Goal: Task Accomplishment & Management: Use online tool/utility

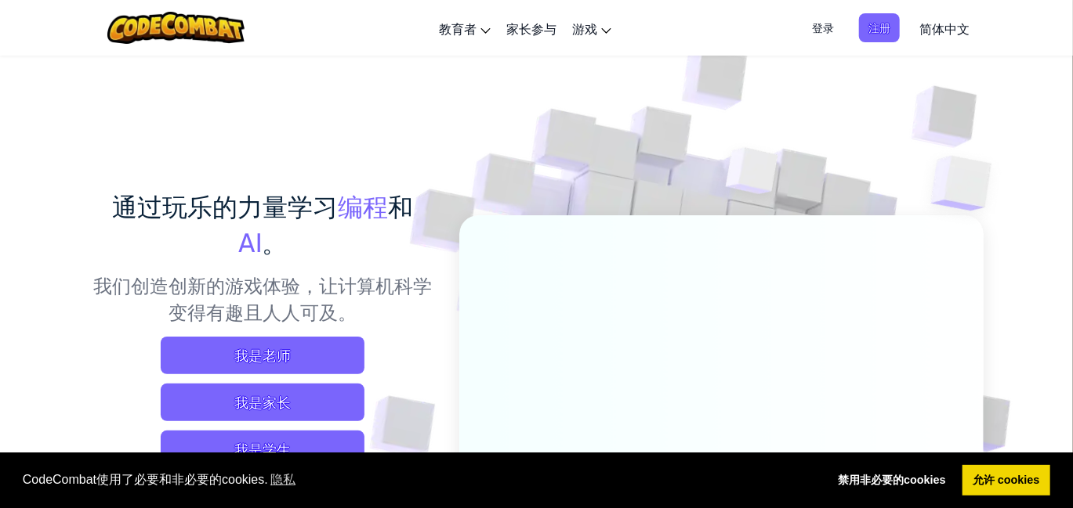
click at [947, 20] on span "简体中文" at bounding box center [944, 28] width 50 height 16
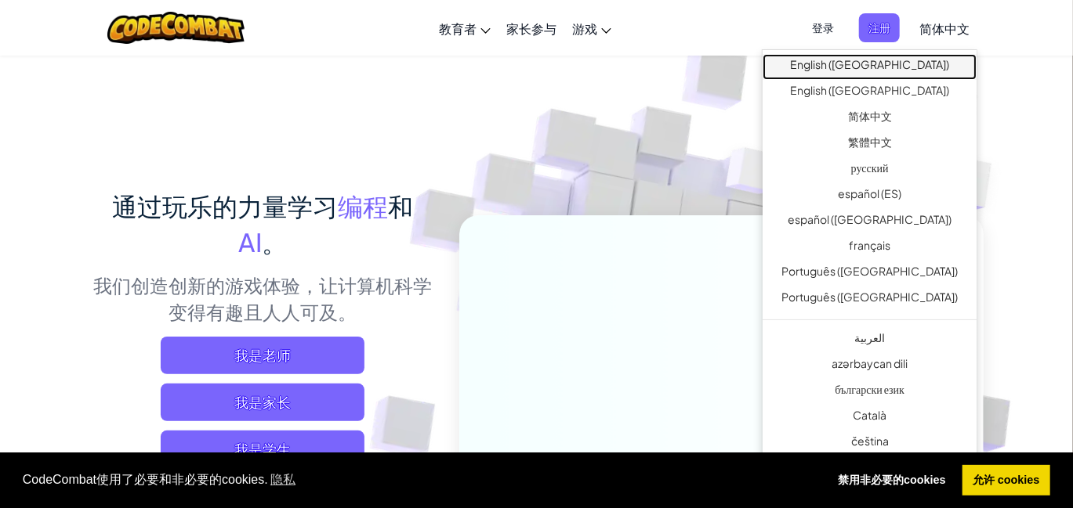
click at [917, 75] on link "English ([GEOGRAPHIC_DATA])" at bounding box center [869, 67] width 214 height 26
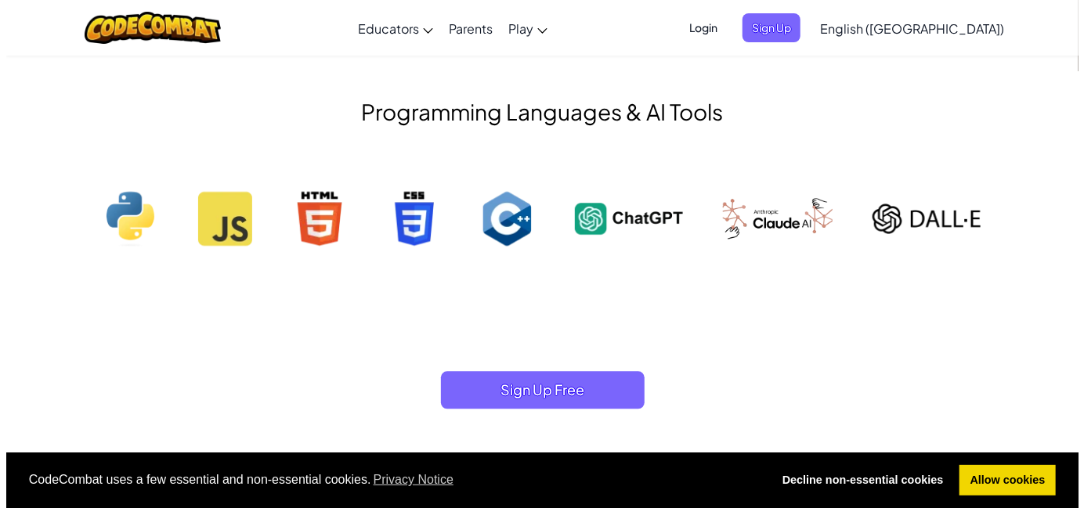
scroll to position [1566, 0]
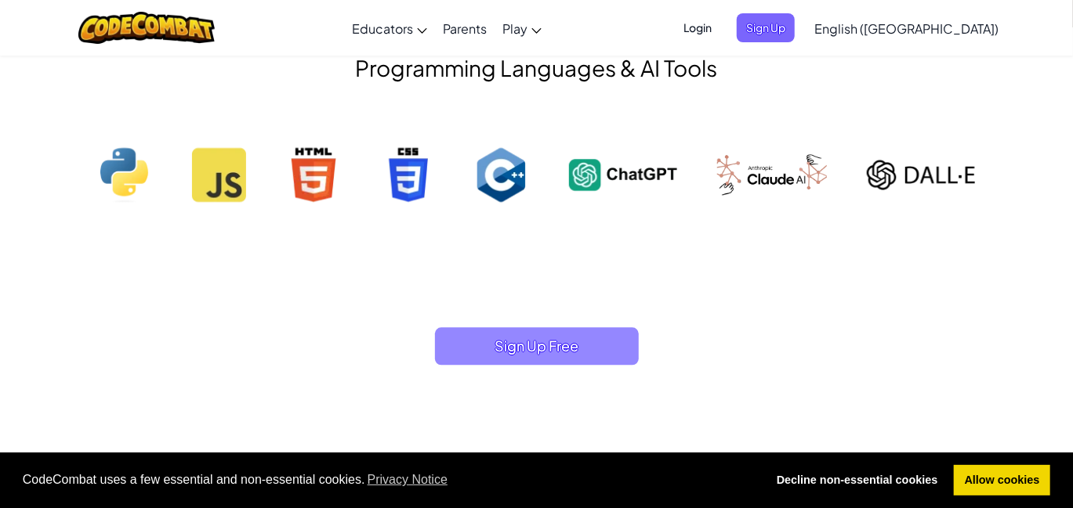
click at [537, 342] on span "Sign Up Free" at bounding box center [537, 347] width 204 height 38
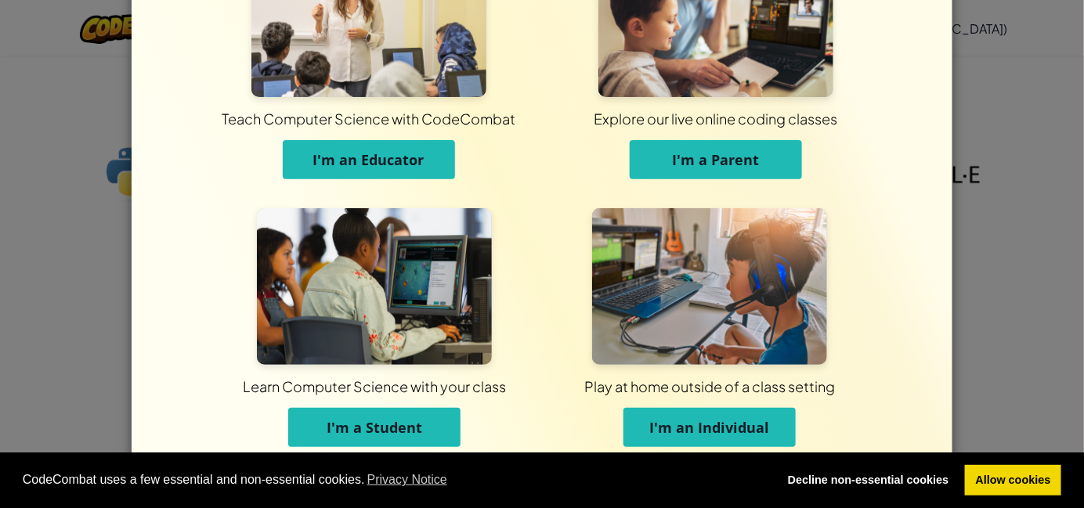
scroll to position [111, 0]
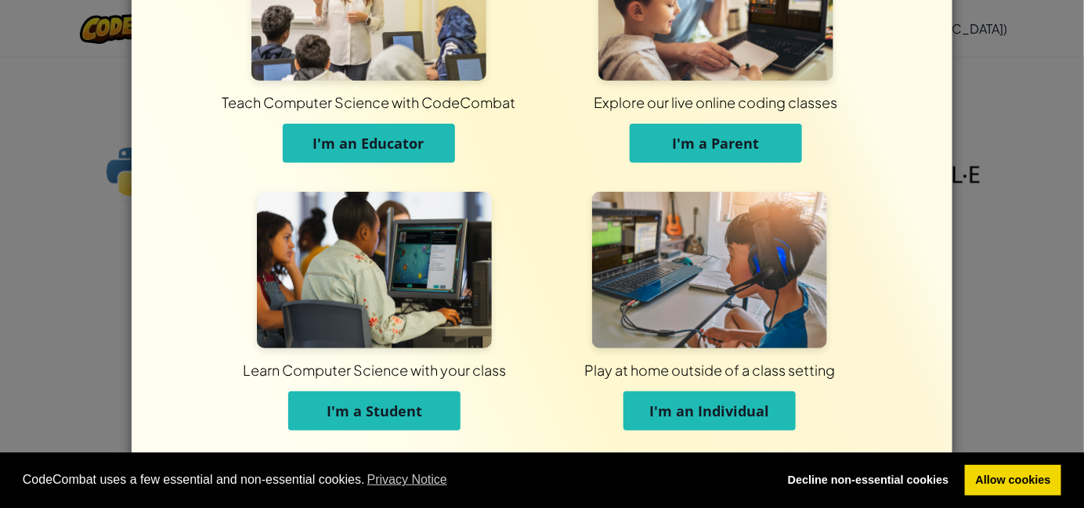
click at [750, 411] on span "I'm an Individual" at bounding box center [710, 411] width 120 height 19
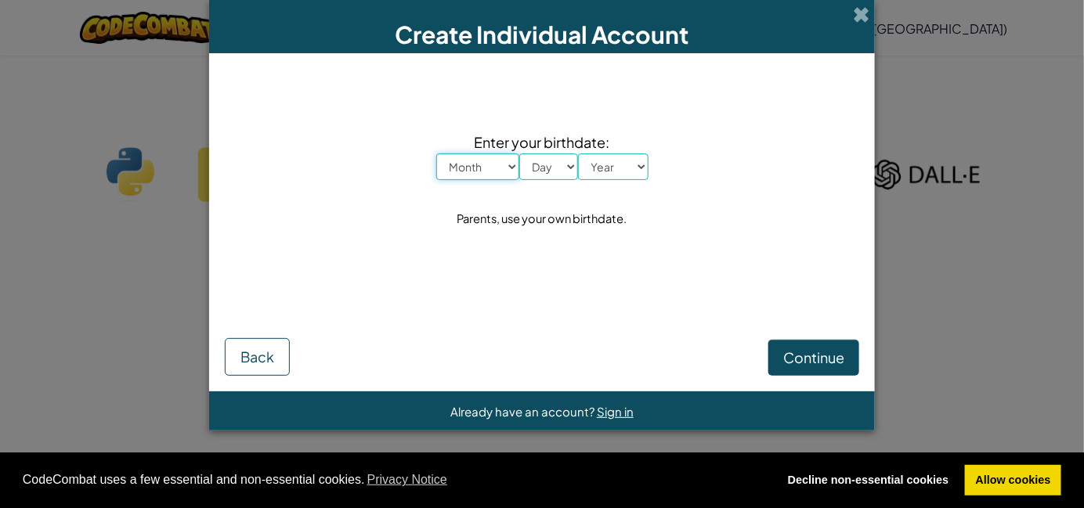
scroll to position [0, 0]
click at [479, 156] on select "Month January February March April May June July August September October Novem…" at bounding box center [477, 167] width 83 height 27
select select "1"
click at [436, 154] on select "Month January February March April May June July August September October Novem…" at bounding box center [477, 167] width 83 height 27
click at [548, 170] on select "Day 1 2 3 4 5 6 7 8 9 10 11 12 13 14 15 16 17 18 19 20 21 22 23 24 25 26 27 28 …" at bounding box center [548, 167] width 59 height 27
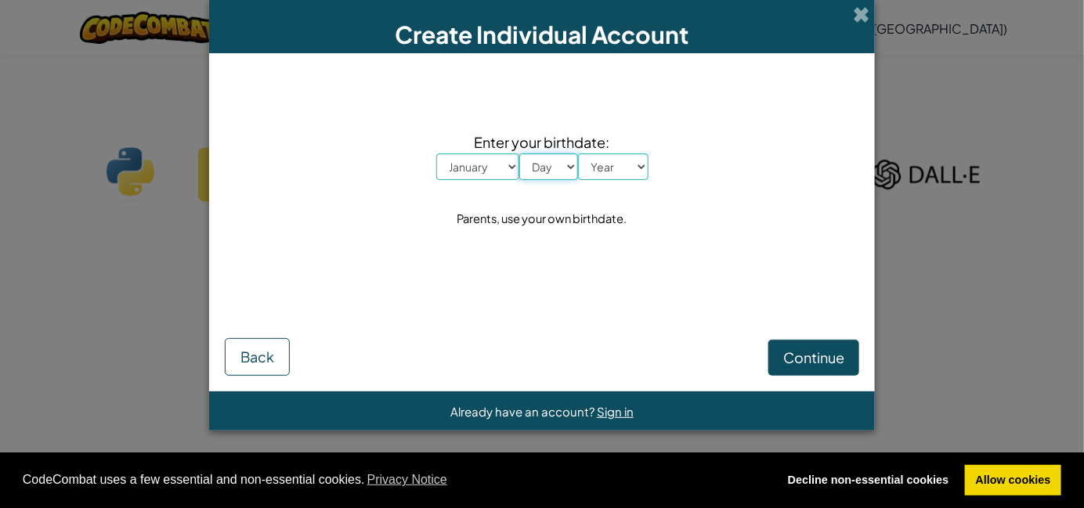
select select "1"
click at [519, 154] on select "Day 1 2 3 4 5 6 7 8 9 10 11 12 13 14 15 16 17 18 19 20 21 22 23 24 25 26 27 28 …" at bounding box center [548, 167] width 59 height 27
click at [600, 161] on select "Year [DATE] 2024 2023 2022 2021 2020 2019 2018 2017 2016 2015 2014 2013 2012 20…" at bounding box center [613, 167] width 71 height 27
select select "2015"
click at [578, 154] on select "Year [DATE] 2024 2023 2022 2021 2020 2019 2018 2017 2016 2015 2014 2013 2012 20…" at bounding box center [613, 167] width 71 height 27
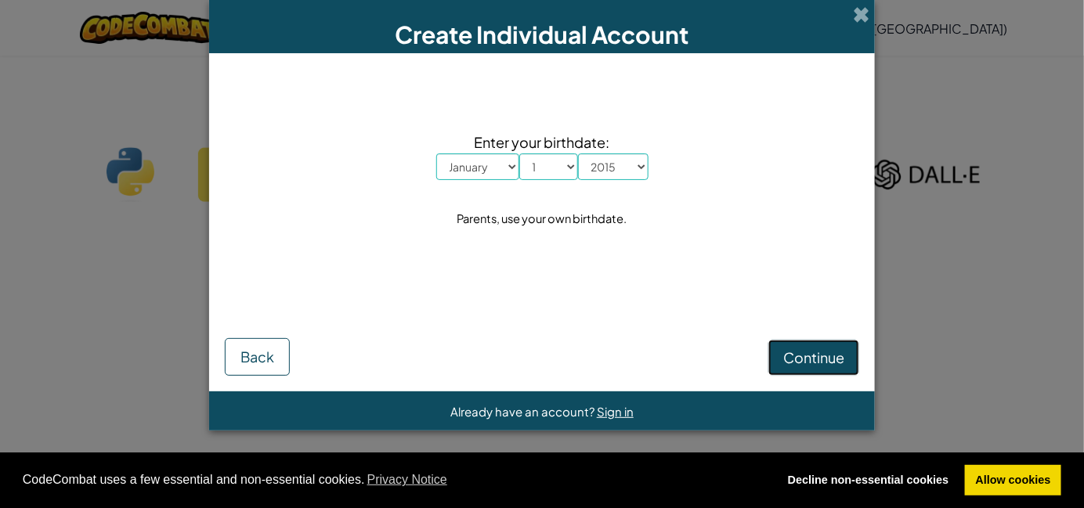
click at [831, 358] on span "Continue" at bounding box center [814, 358] width 61 height 18
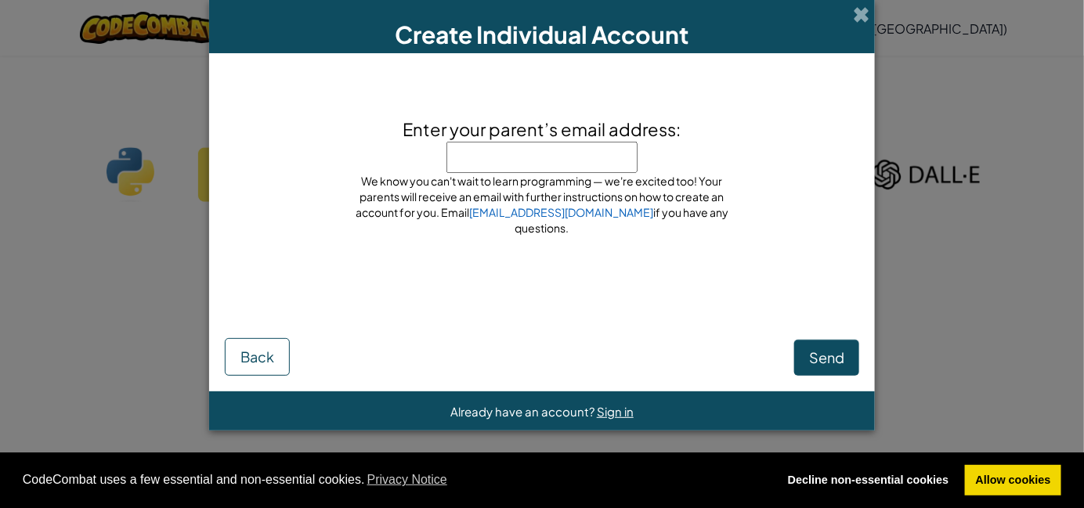
paste input "[EMAIL_ADDRESS][DOMAIN_NAME]"
type input "[EMAIL_ADDRESS][DOMAIN_NAME]"
click at [839, 360] on span "Send" at bounding box center [826, 358] width 35 height 18
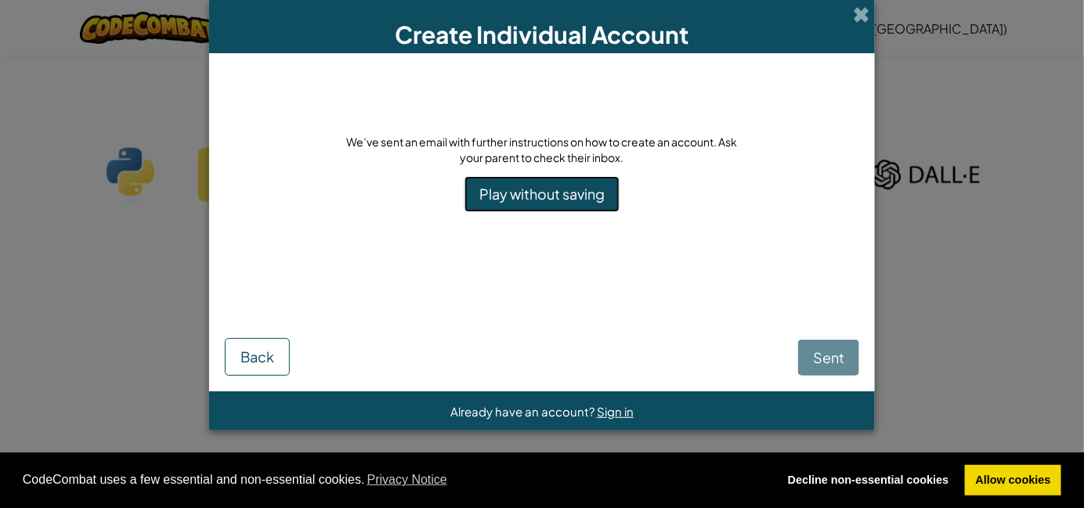
click at [578, 194] on link "Play without saving" at bounding box center [542, 194] width 155 height 36
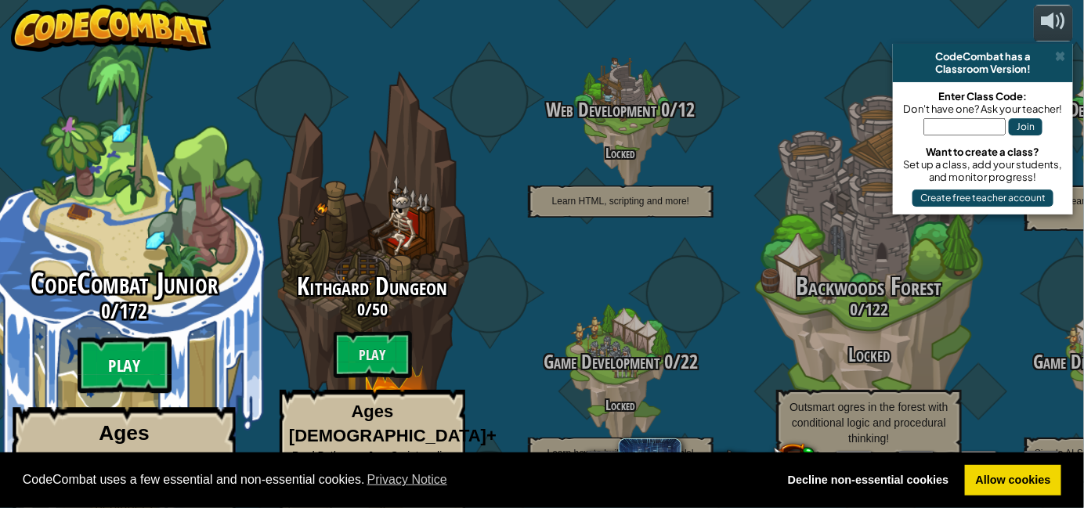
click at [123, 338] on btn "Play" at bounding box center [125, 366] width 94 height 56
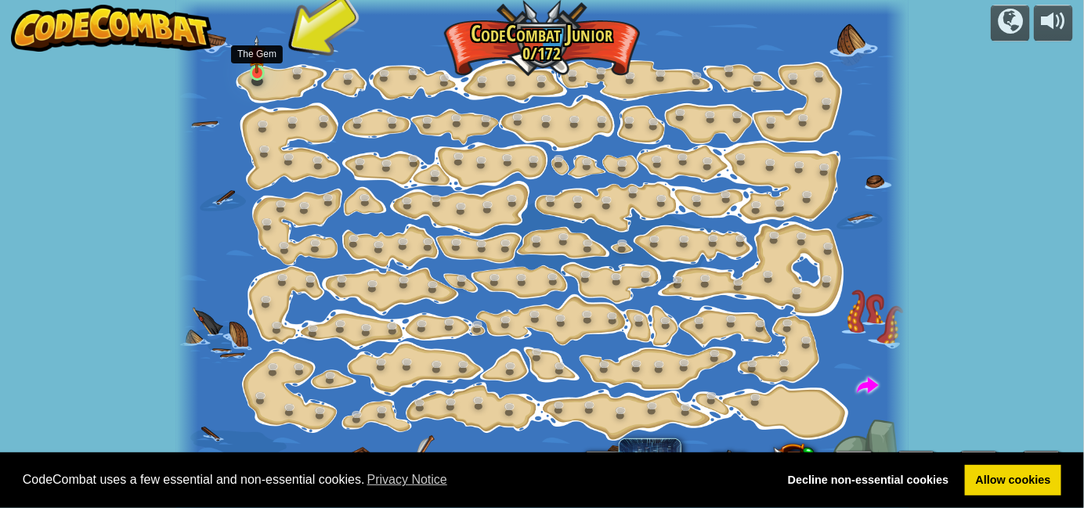
click at [260, 71] on img at bounding box center [256, 54] width 17 height 39
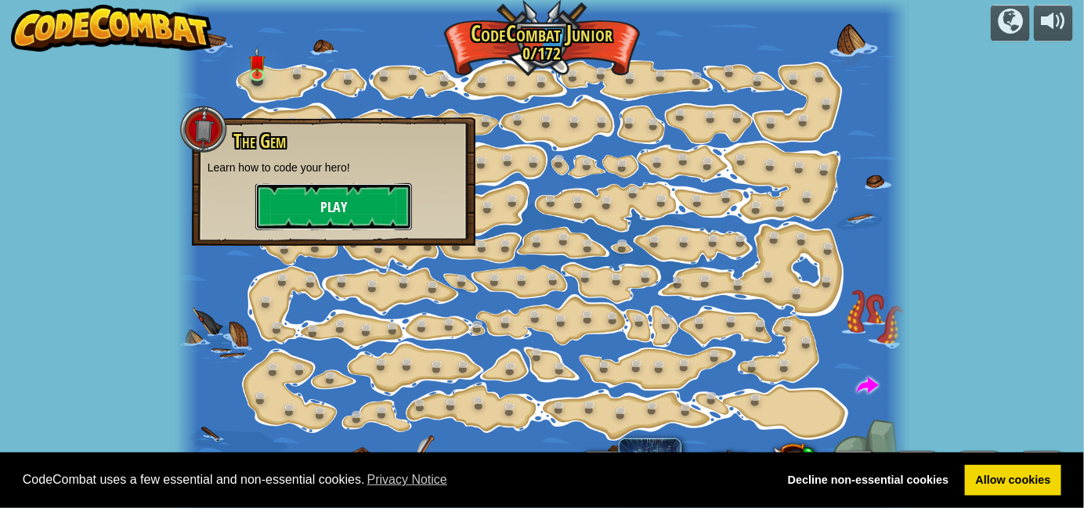
click at [320, 197] on button "Play" at bounding box center [333, 206] width 157 height 47
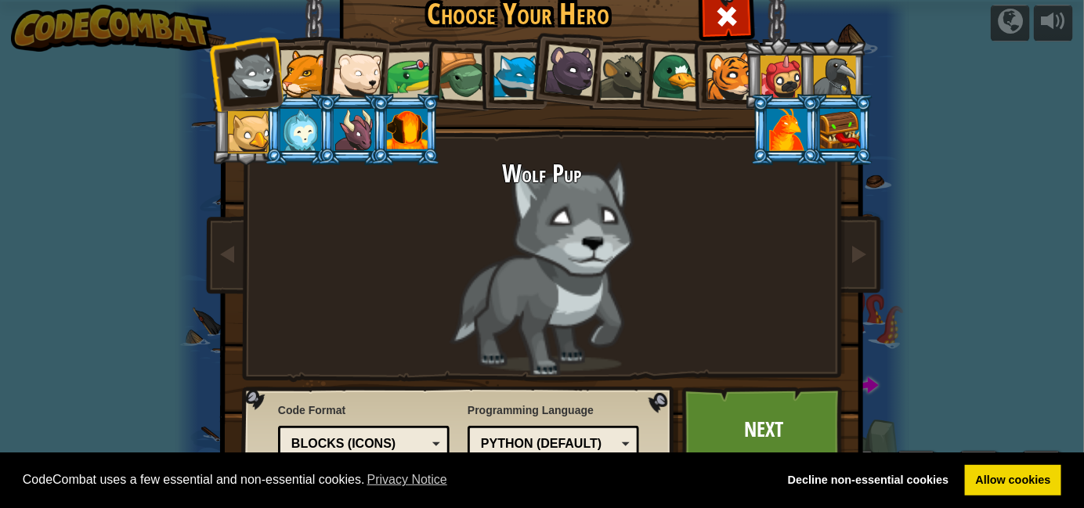
click at [303, 79] on div at bounding box center [304, 74] width 48 height 48
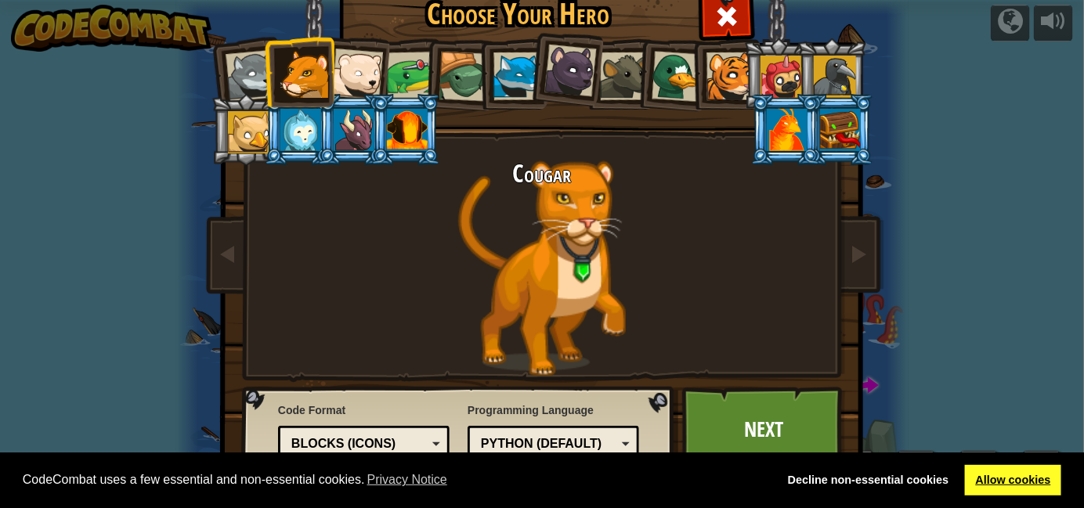
click at [1032, 483] on link "Allow cookies" at bounding box center [1013, 480] width 96 height 31
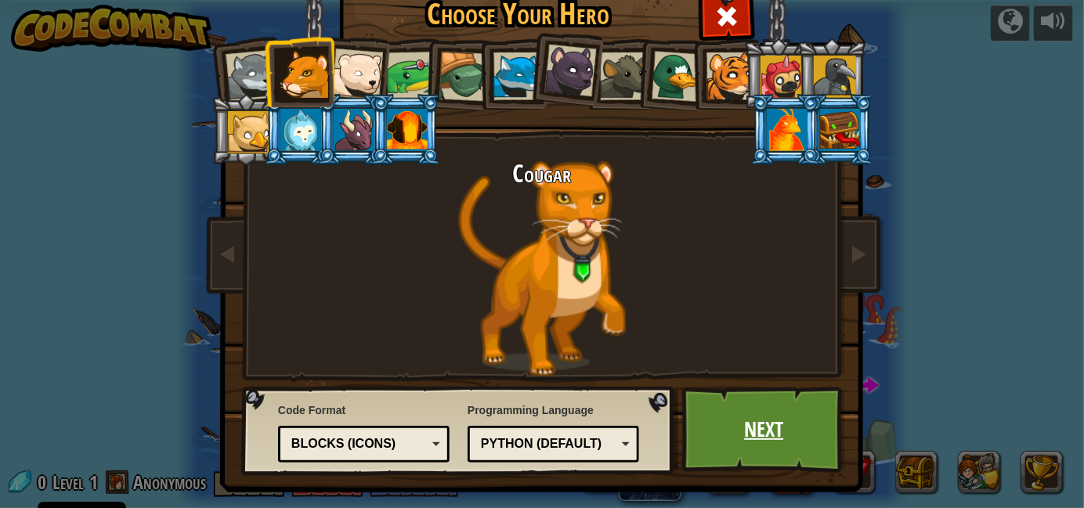
click at [758, 423] on link "Next" at bounding box center [764, 430] width 164 height 86
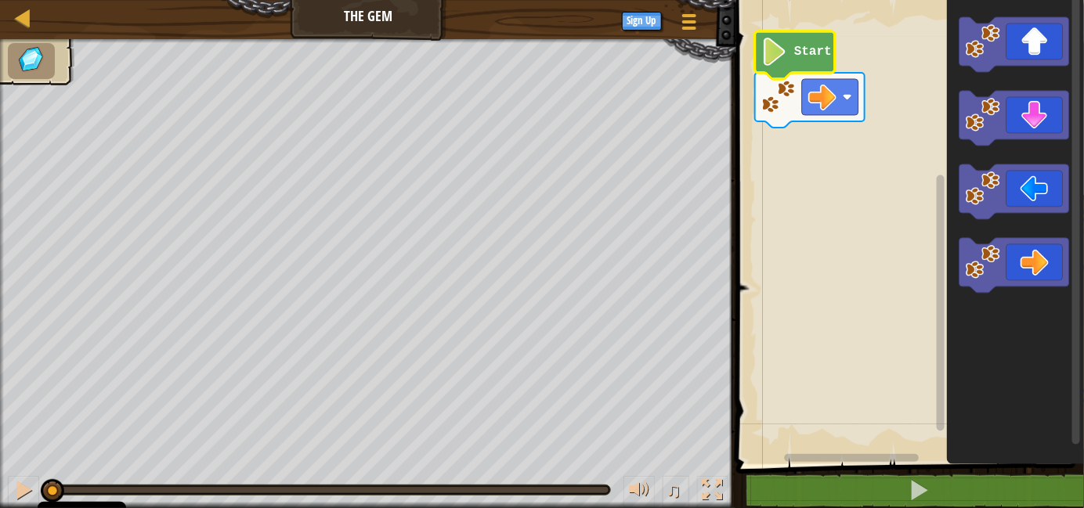
click at [787, 58] on image "Blockly Workspace" at bounding box center [775, 52] width 27 height 28
click at [771, 62] on image "Blockly Workspace" at bounding box center [775, 52] width 27 height 28
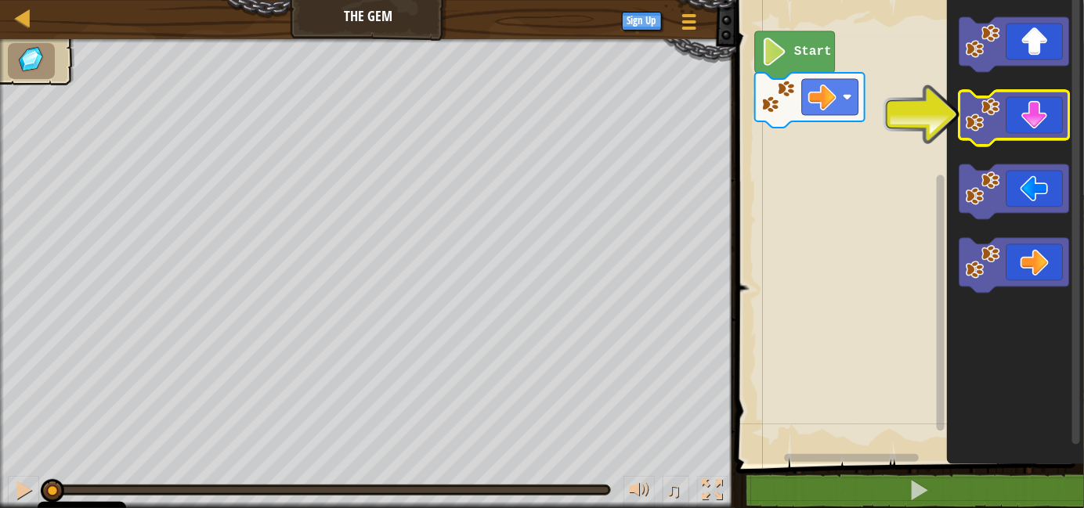
click at [1026, 120] on icon "Blockly Workspace" at bounding box center [1015, 118] width 110 height 55
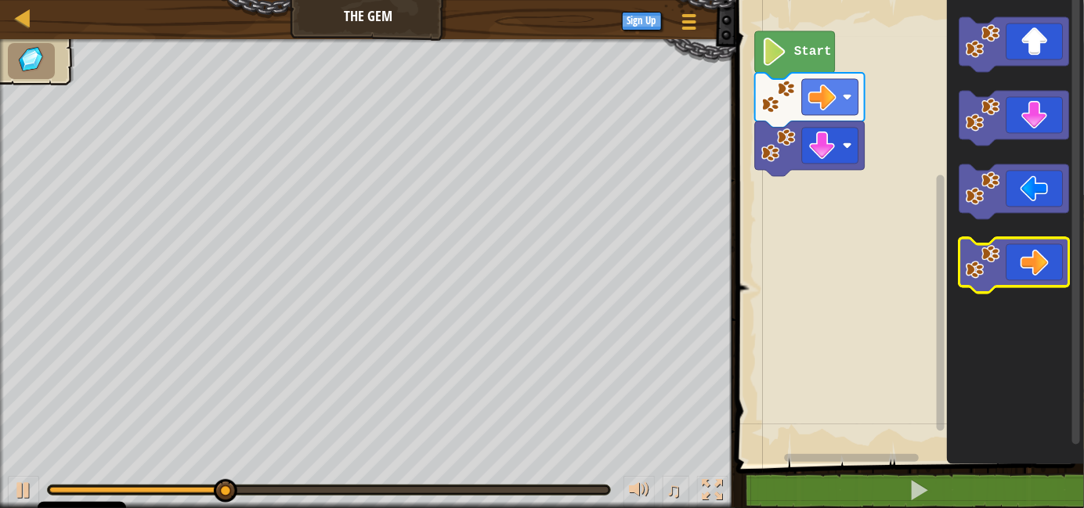
click at [1041, 259] on icon "Blockly Workspace" at bounding box center [1015, 265] width 110 height 55
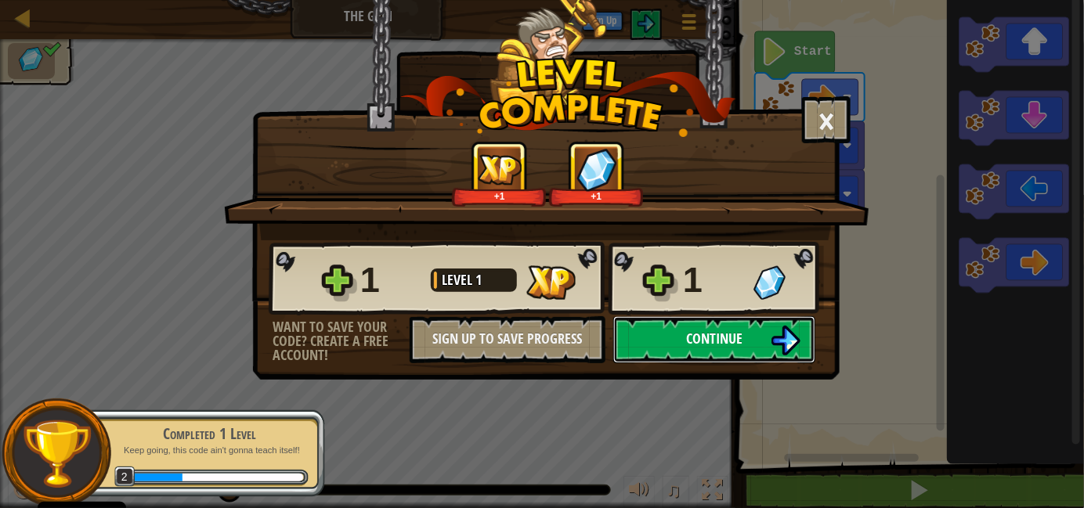
click at [668, 335] on button "Continue" at bounding box center [714, 340] width 202 height 47
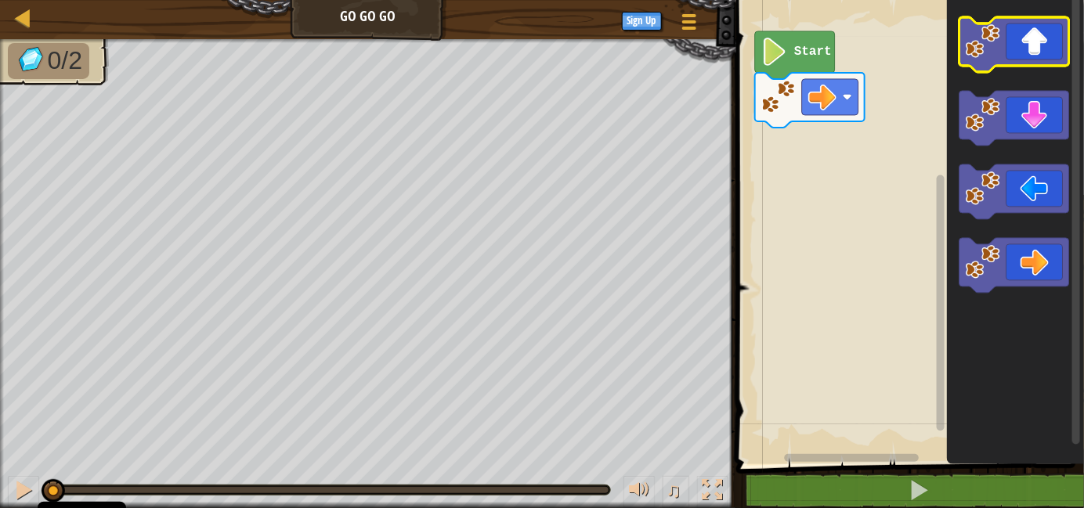
click at [1043, 46] on icon "Blockly Workspace" at bounding box center [1015, 44] width 110 height 55
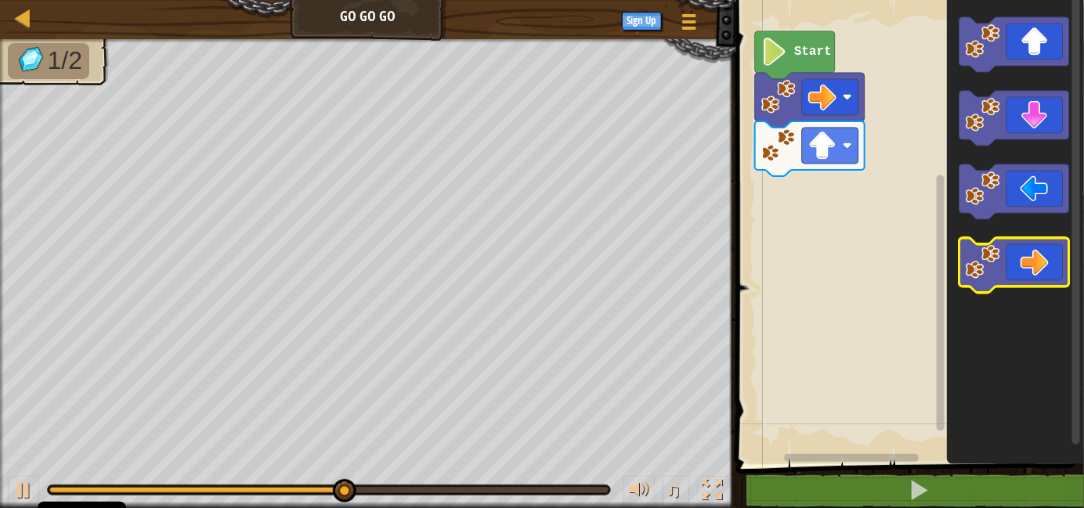
click at [1047, 269] on icon "Blockly Workspace" at bounding box center [1015, 265] width 110 height 55
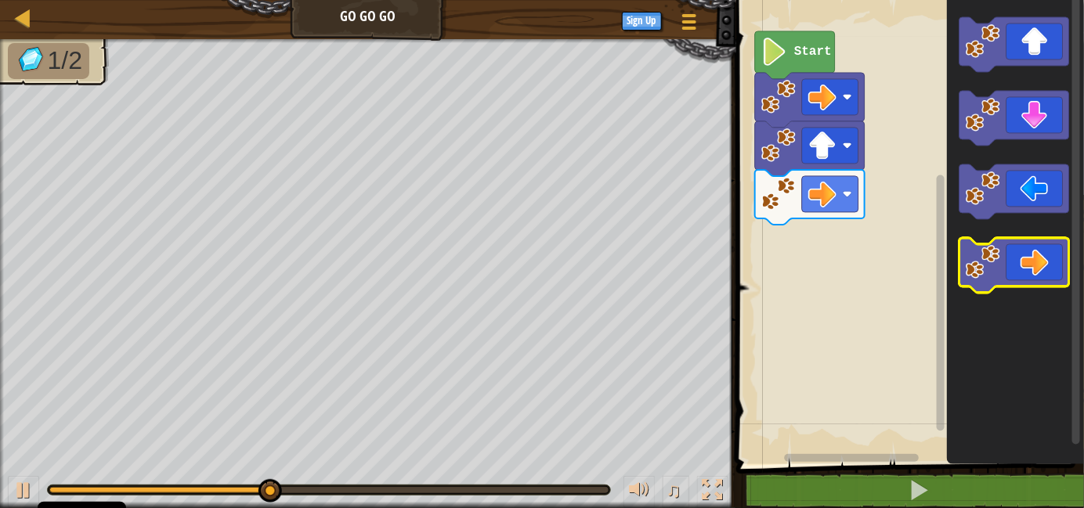
click at [1047, 269] on icon "Blockly Workspace" at bounding box center [1015, 265] width 110 height 55
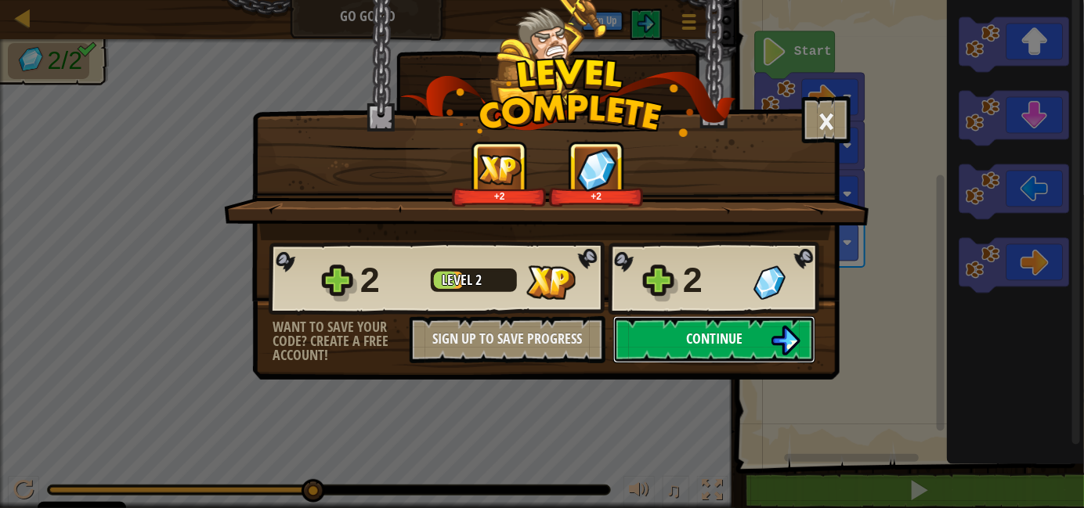
click at [733, 333] on span "Continue" at bounding box center [714, 339] width 56 height 20
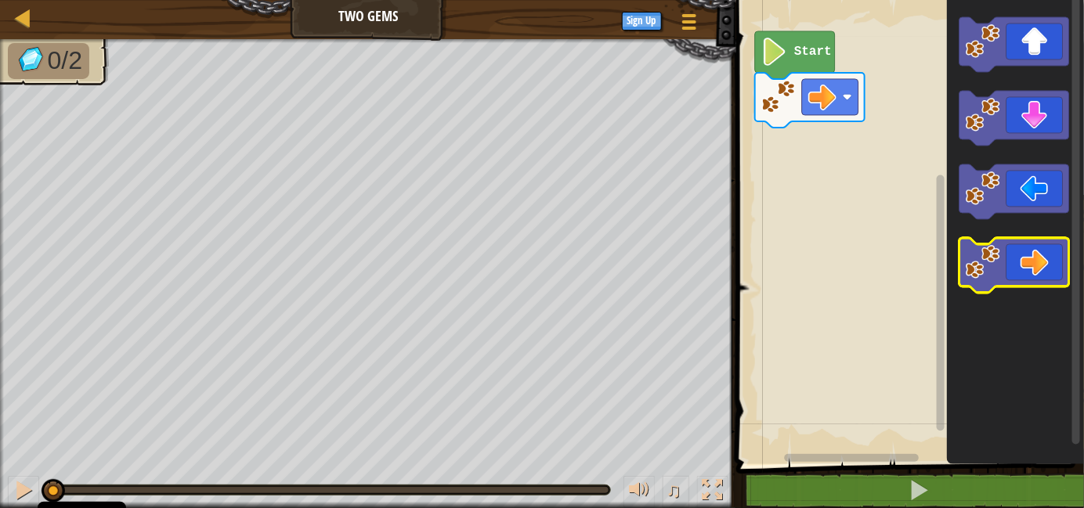
click at [1035, 277] on icon "Blockly Workspace" at bounding box center [1015, 265] width 110 height 55
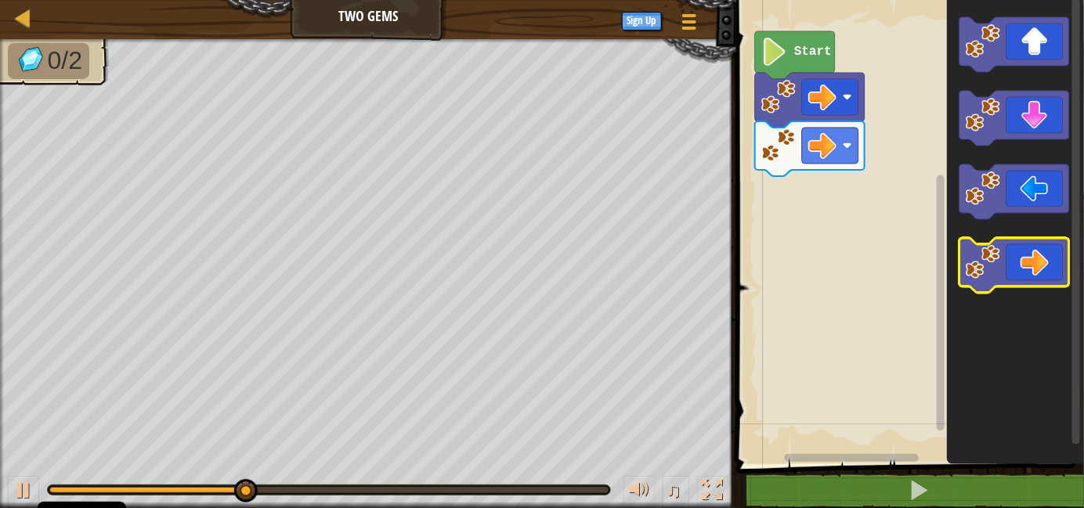
click at [1035, 277] on icon "Blockly Workspace" at bounding box center [1015, 265] width 110 height 55
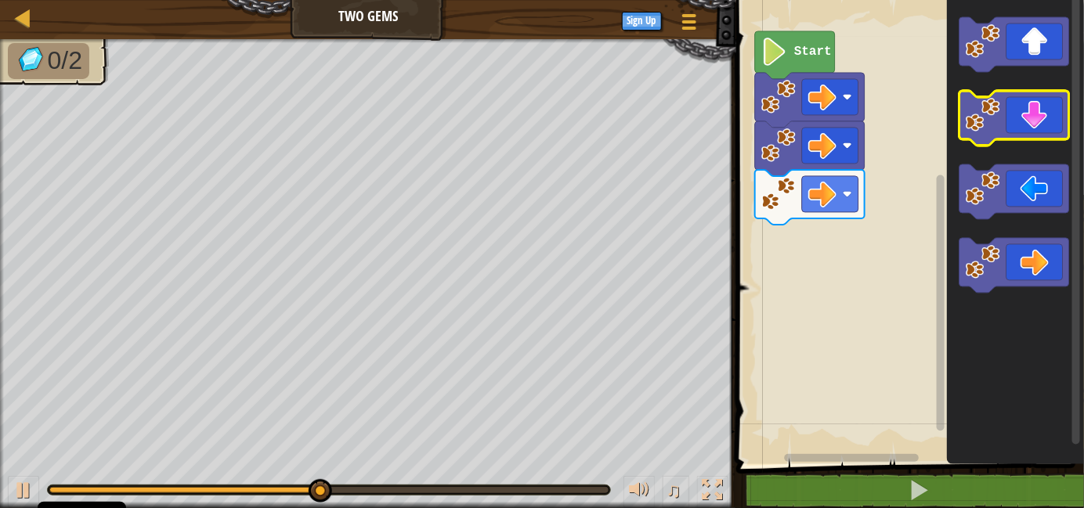
click at [1033, 119] on icon "Blockly Workspace" at bounding box center [1015, 118] width 110 height 55
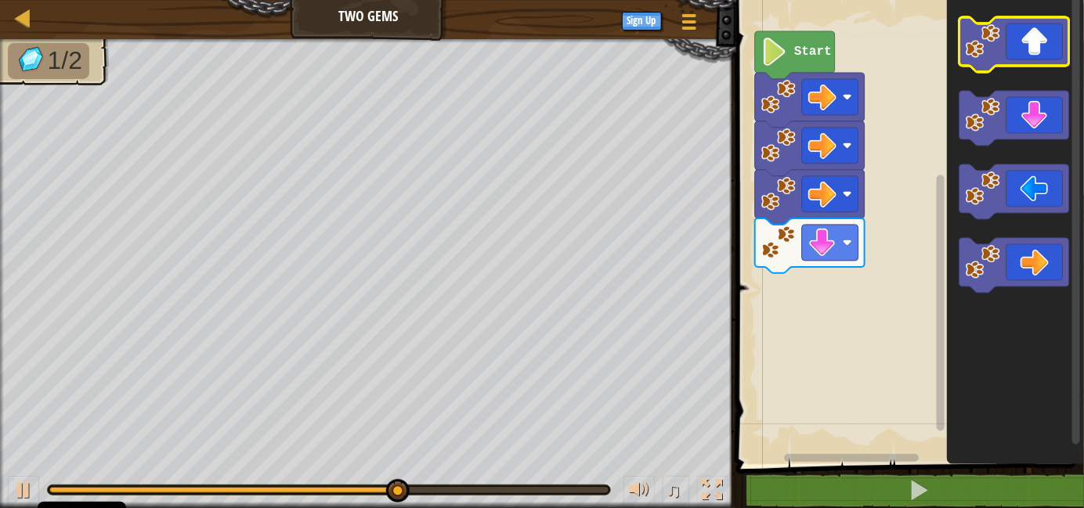
click at [1033, 47] on icon "Blockly Workspace" at bounding box center [1015, 44] width 110 height 55
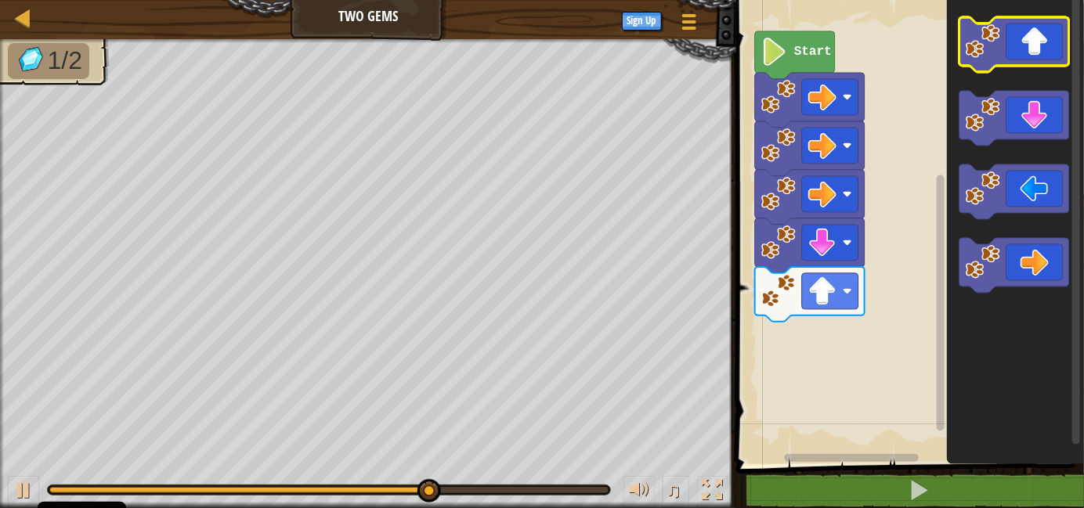
click at [1033, 47] on icon "Blockly Workspace" at bounding box center [1015, 44] width 110 height 55
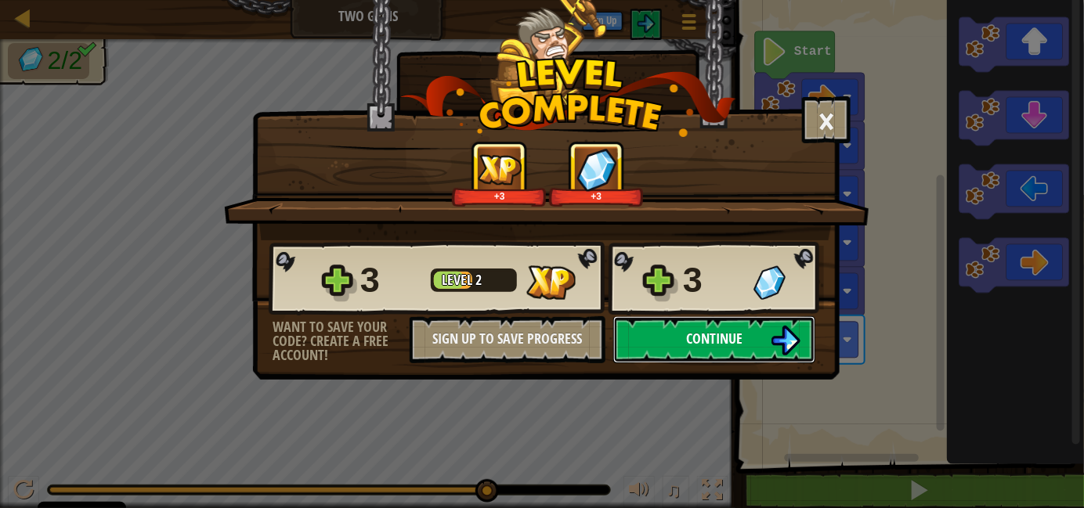
click at [744, 340] on button "Continue" at bounding box center [714, 340] width 202 height 47
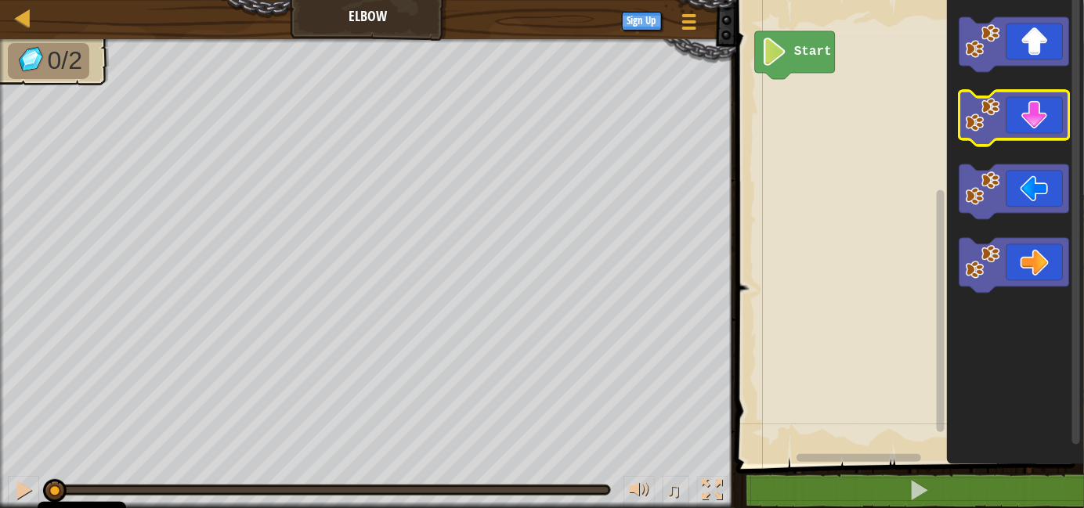
click at [1015, 118] on icon "Blockly Workspace" at bounding box center [1015, 118] width 110 height 55
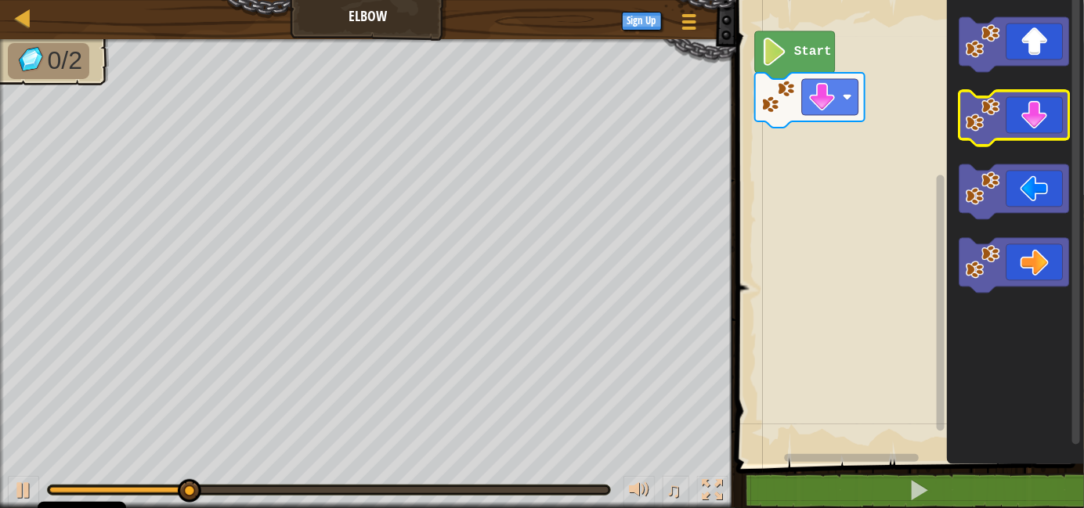
click at [1015, 118] on icon "Blockly Workspace" at bounding box center [1015, 118] width 110 height 55
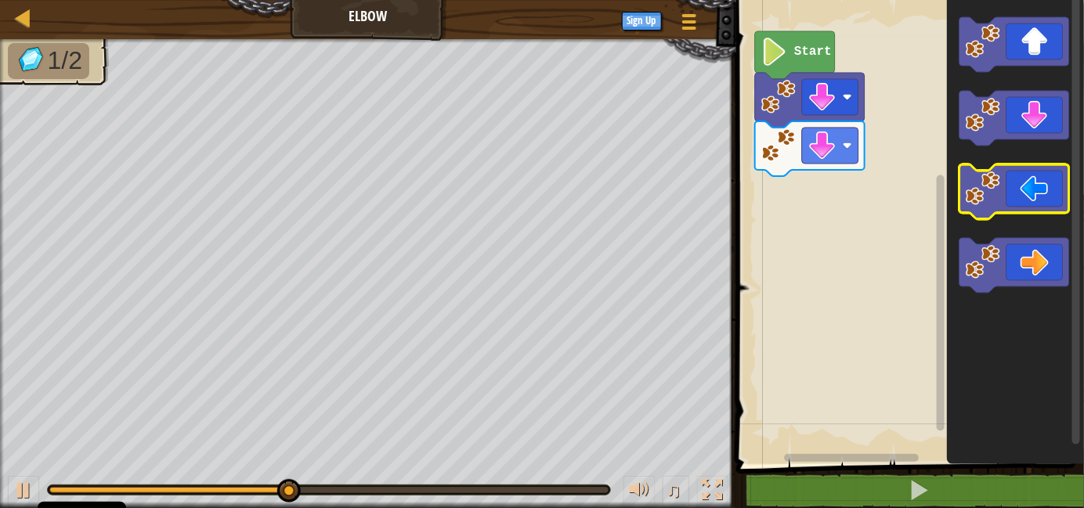
click at [1042, 184] on icon "Blockly Workspace" at bounding box center [1015, 192] width 110 height 55
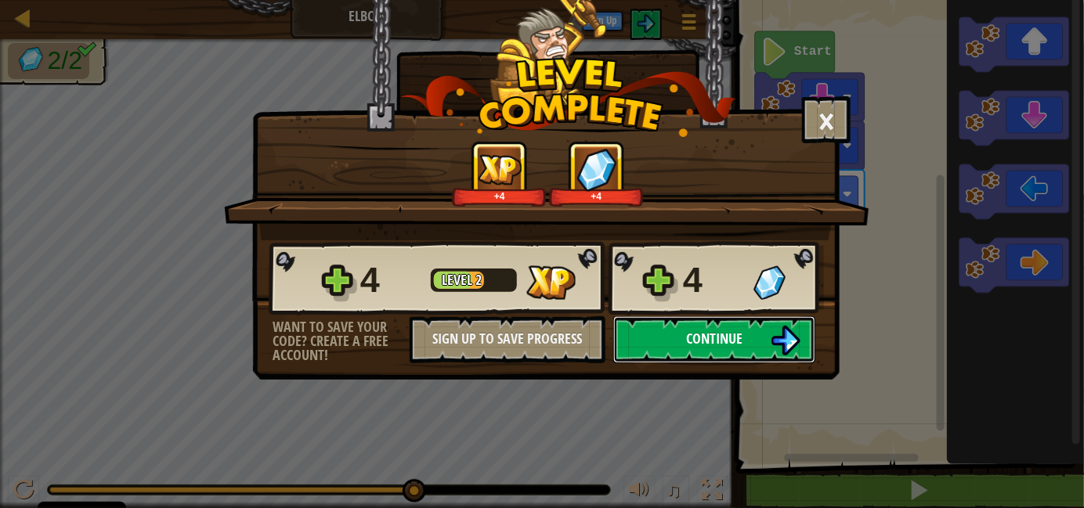
click at [726, 340] on span "Continue" at bounding box center [714, 339] width 56 height 20
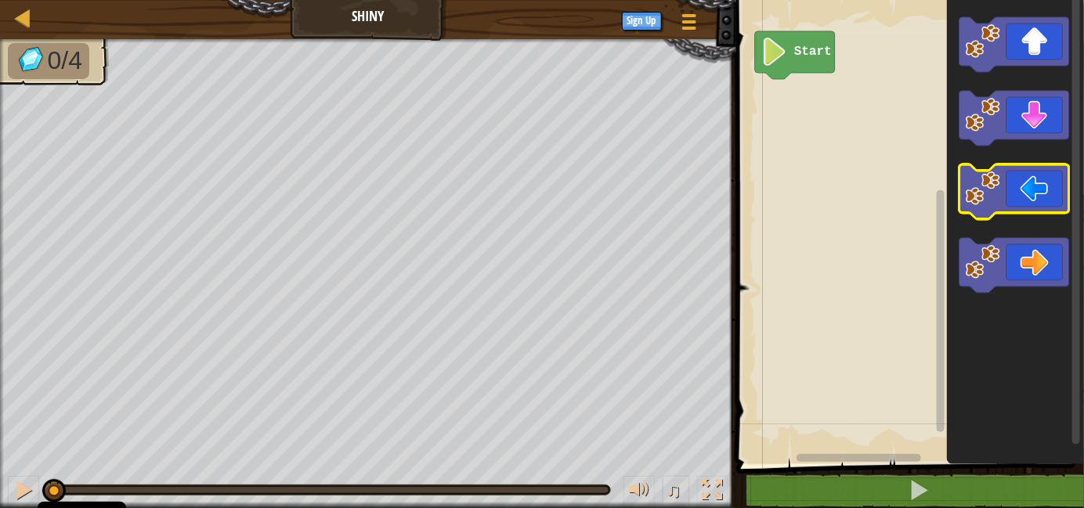
click at [1025, 201] on icon "Blockly Workspace" at bounding box center [1015, 192] width 110 height 55
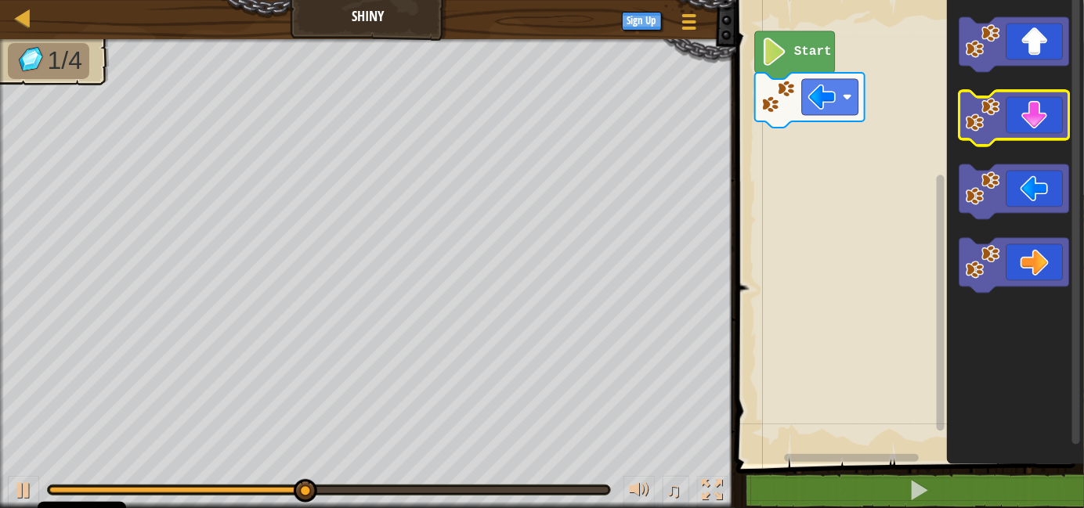
click at [1019, 121] on icon "Blockly Workspace" at bounding box center [1015, 118] width 110 height 55
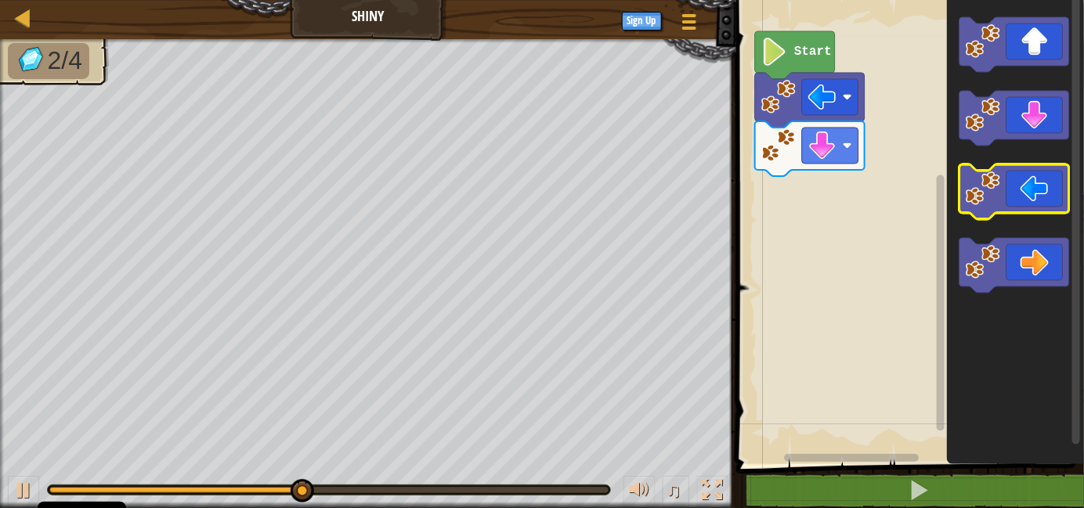
click at [1047, 192] on icon "Blockly Workspace" at bounding box center [1015, 192] width 110 height 55
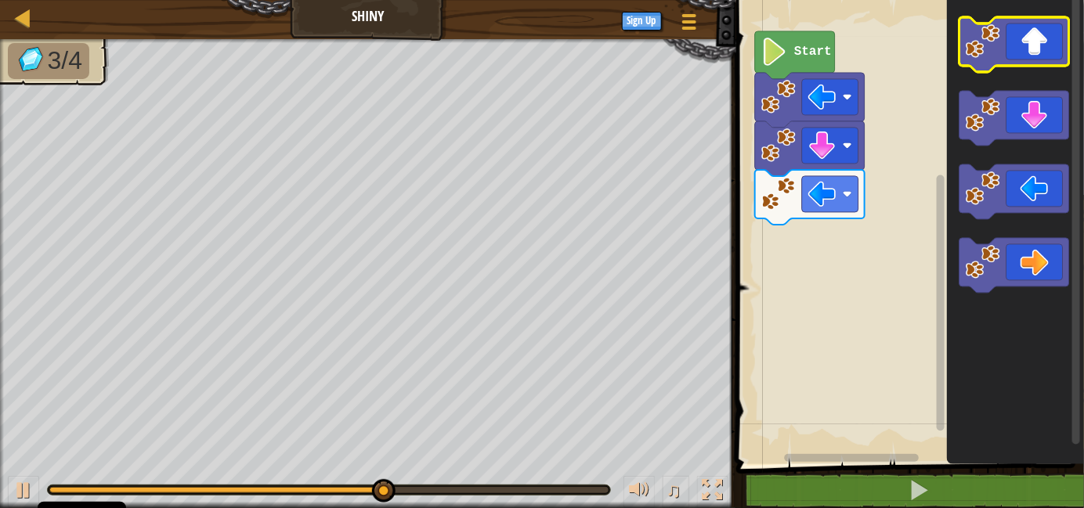
click at [1024, 47] on icon "Blockly Workspace" at bounding box center [1015, 44] width 110 height 55
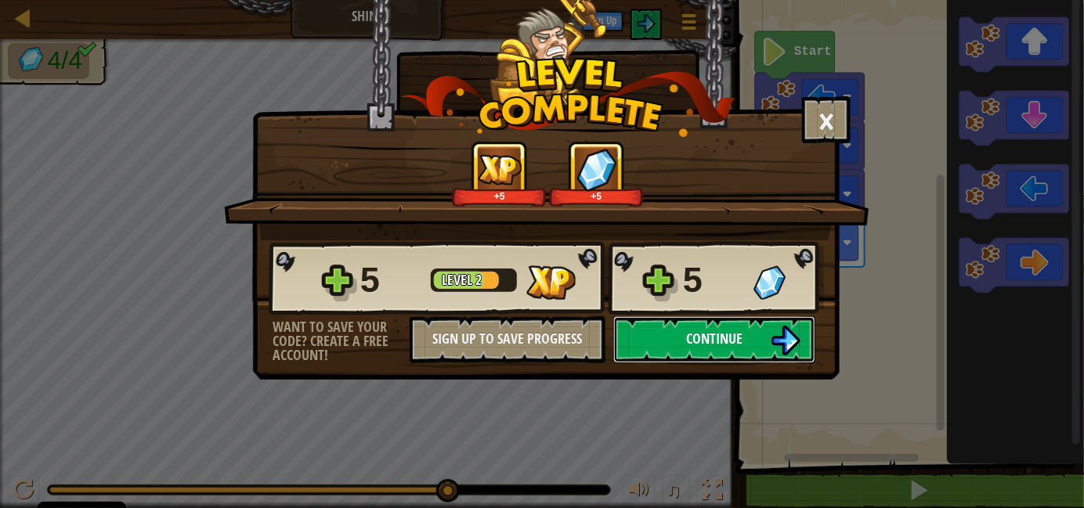
click at [750, 342] on button "Continue" at bounding box center [714, 340] width 202 height 47
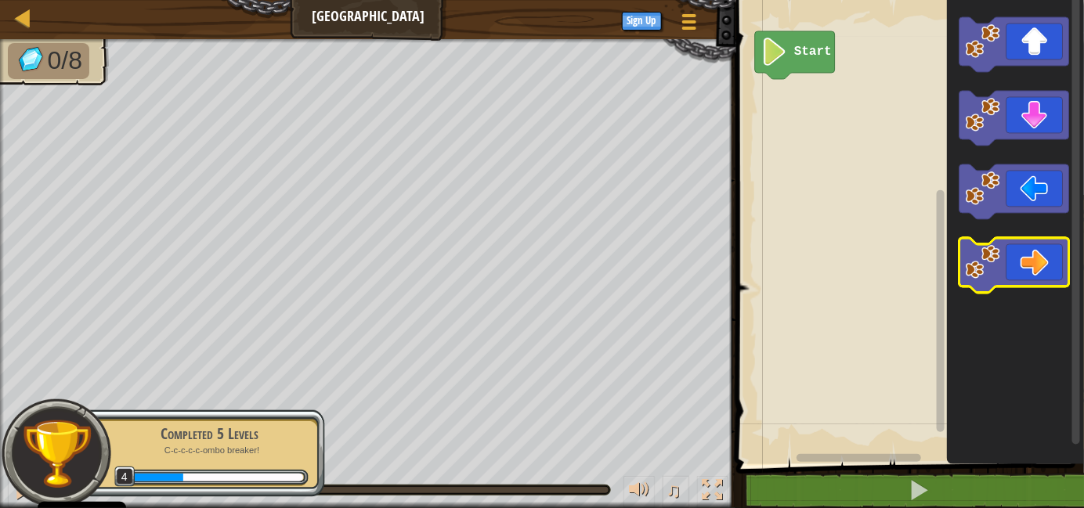
click at [1025, 267] on icon "Blockly Workspace" at bounding box center [1015, 265] width 110 height 55
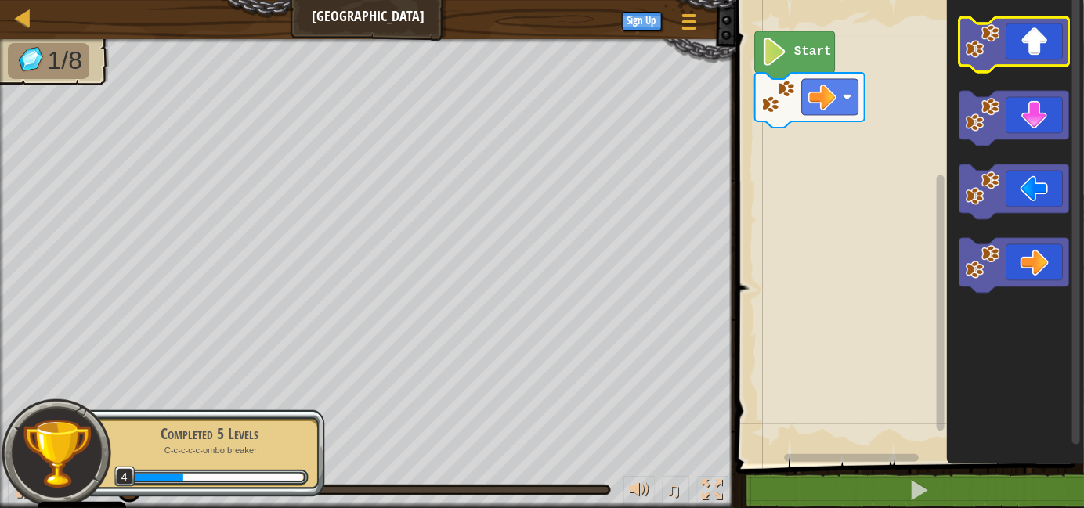
click at [1033, 45] on icon "Blockly Workspace" at bounding box center [1015, 44] width 110 height 55
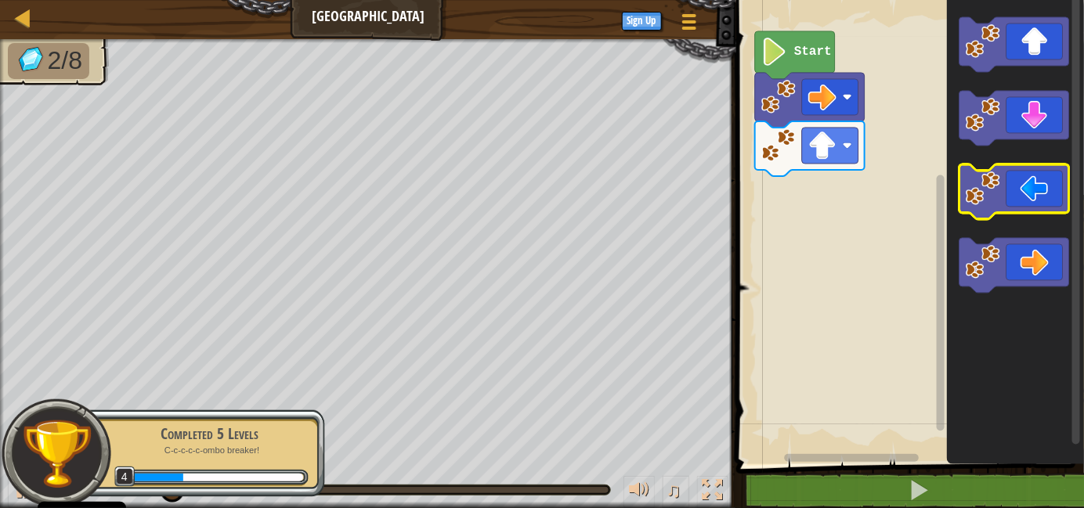
click at [1031, 195] on icon "Blockly Workspace" at bounding box center [1015, 192] width 110 height 55
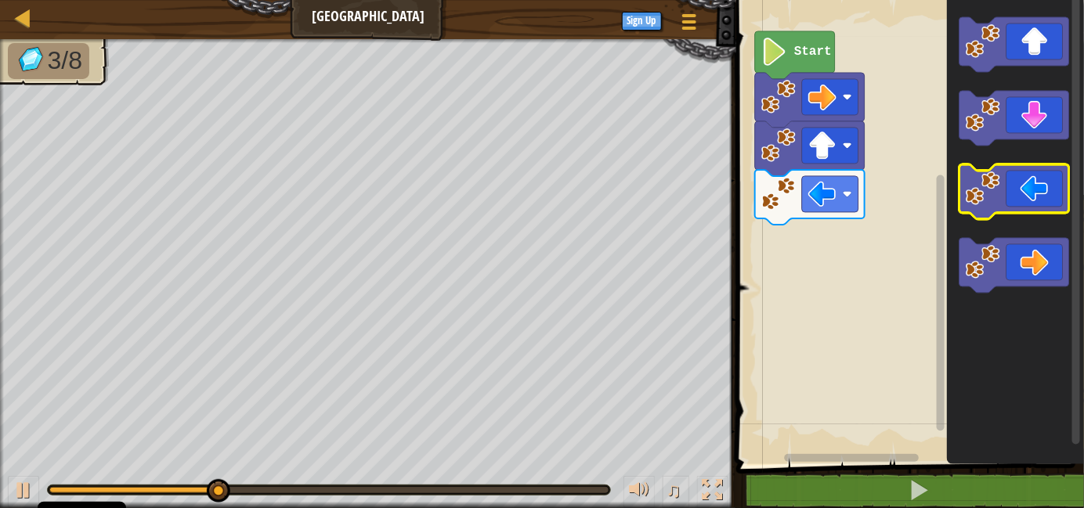
click at [1031, 195] on icon "Blockly Workspace" at bounding box center [1015, 192] width 110 height 55
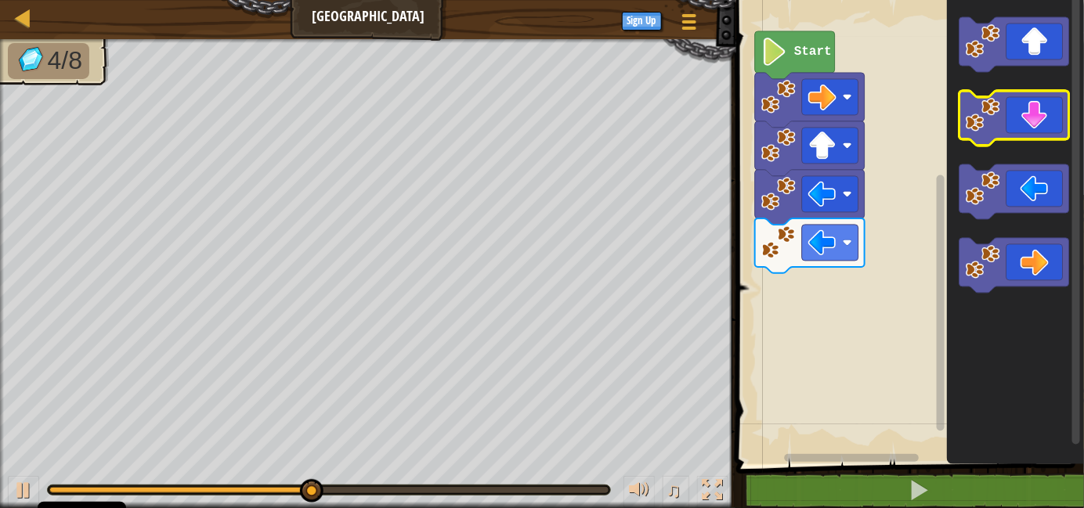
click at [1034, 139] on rect "Blockly Workspace" at bounding box center [1015, 118] width 110 height 55
click at [1029, 114] on icon "Blockly Workspace" at bounding box center [1015, 118] width 110 height 55
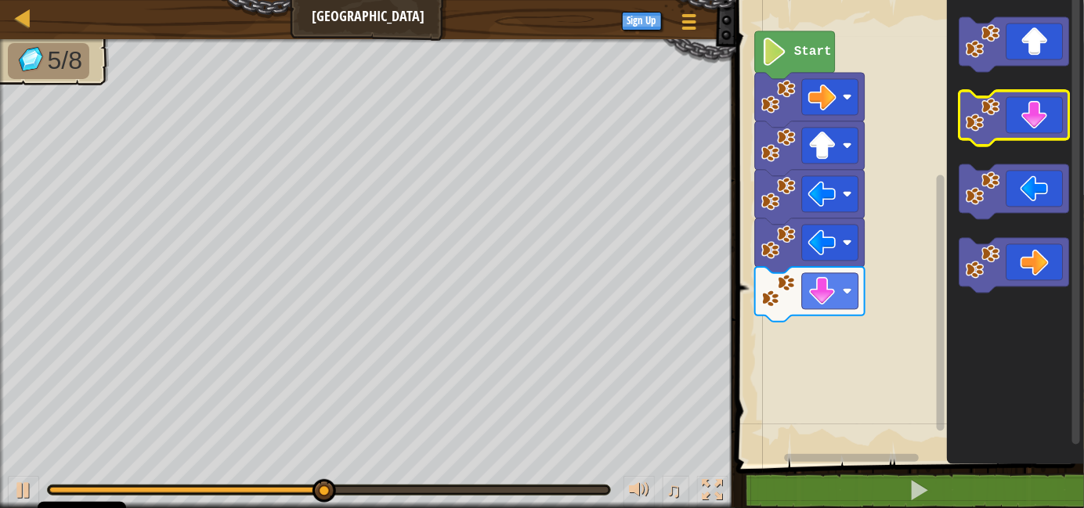
click at [1029, 114] on icon "Blockly Workspace" at bounding box center [1015, 118] width 110 height 55
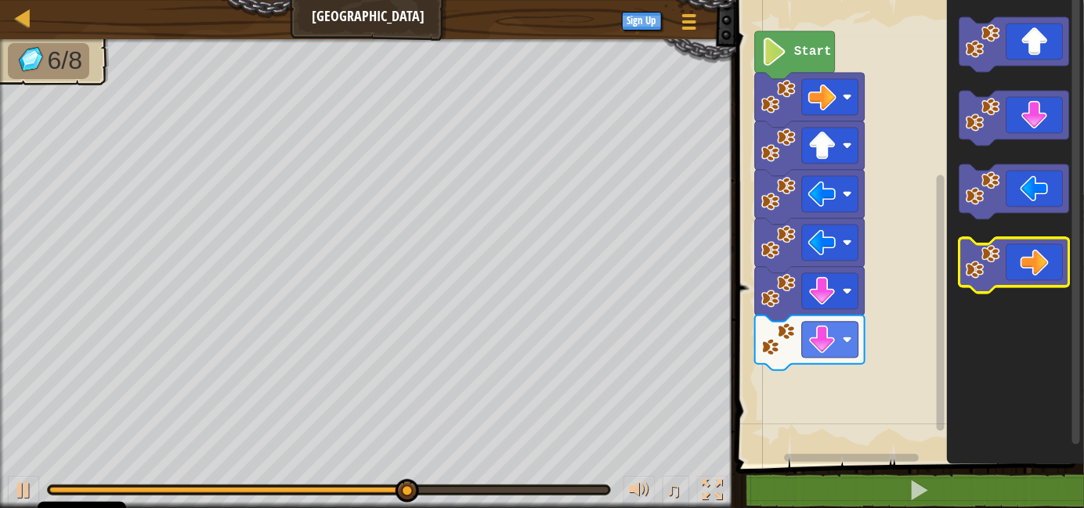
click at [1027, 262] on icon "Blockly Workspace" at bounding box center [1015, 265] width 110 height 55
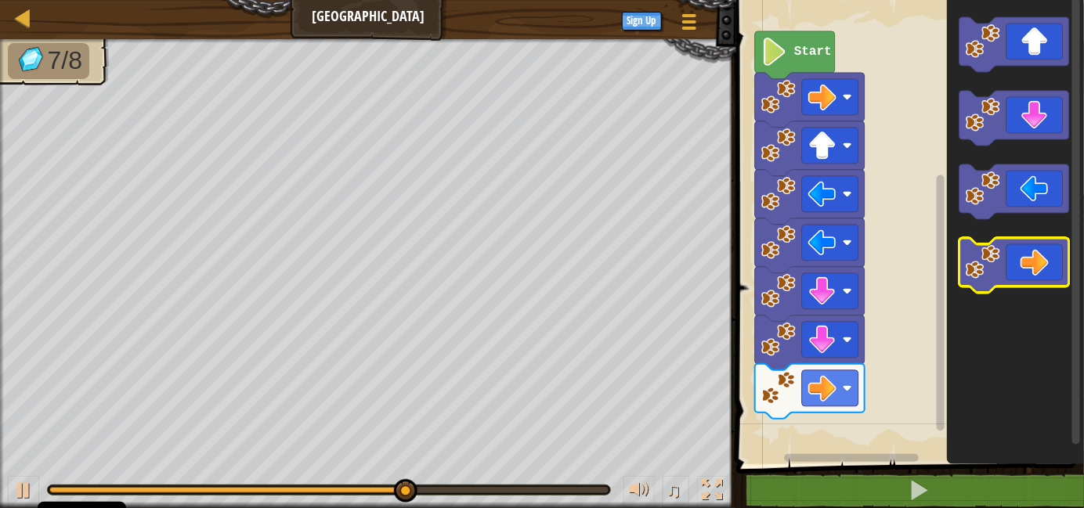
click at [1027, 262] on icon "Blockly Workspace" at bounding box center [1015, 265] width 110 height 55
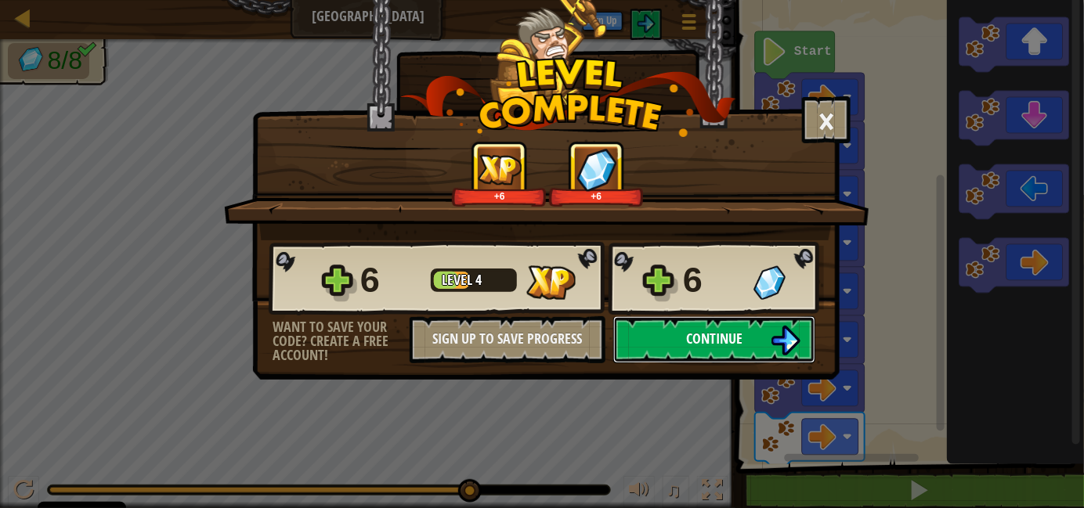
click at [774, 342] on img at bounding box center [786, 341] width 30 height 30
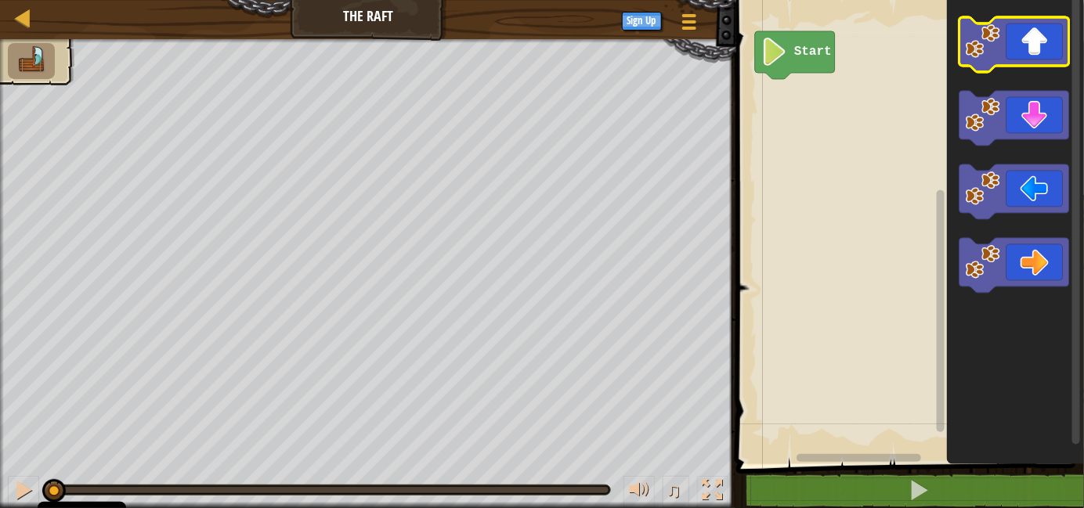
click at [1019, 41] on icon "Blockly Workspace" at bounding box center [1015, 44] width 110 height 55
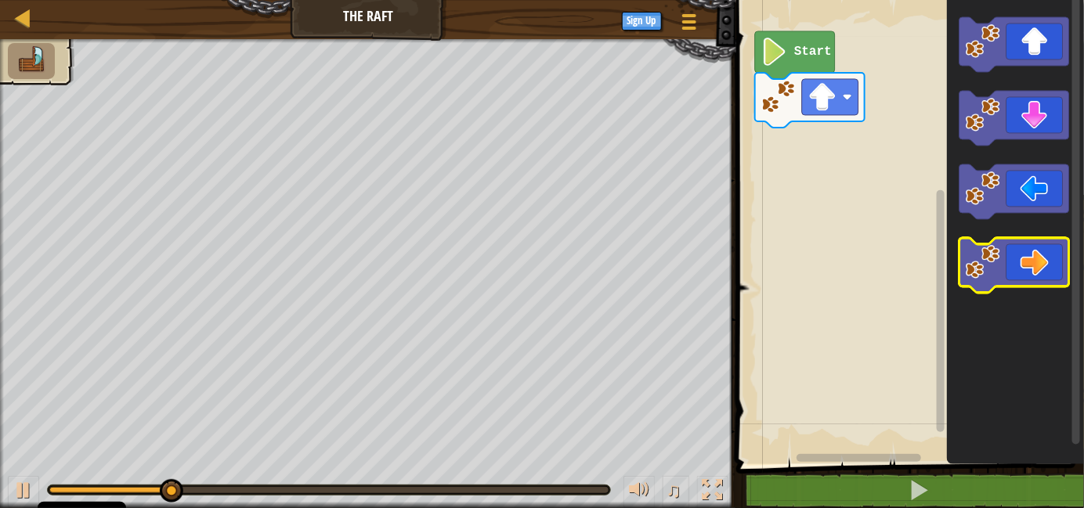
click at [1043, 273] on icon "Blockly Workspace" at bounding box center [1015, 265] width 110 height 55
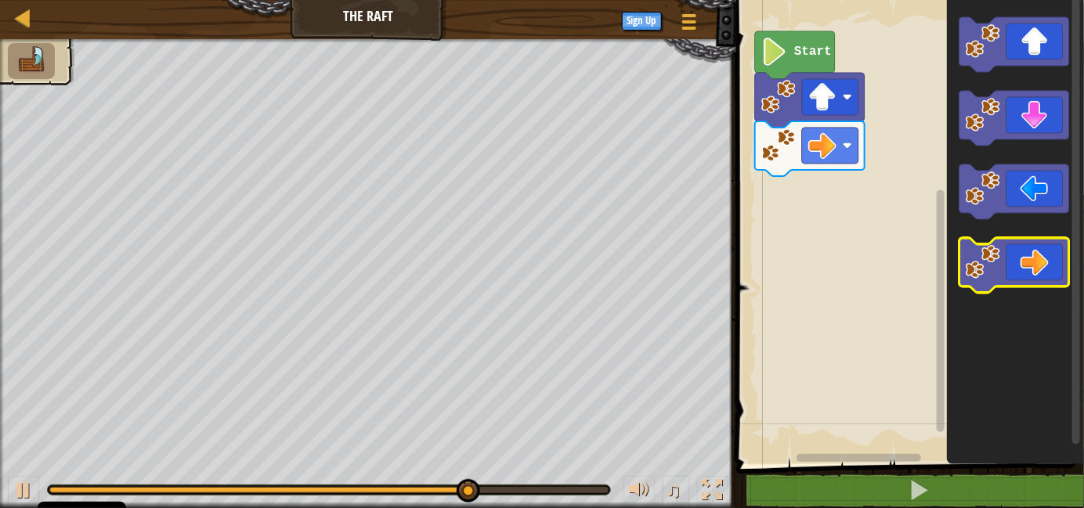
click at [1043, 274] on icon "Blockly Workspace" at bounding box center [1015, 265] width 110 height 55
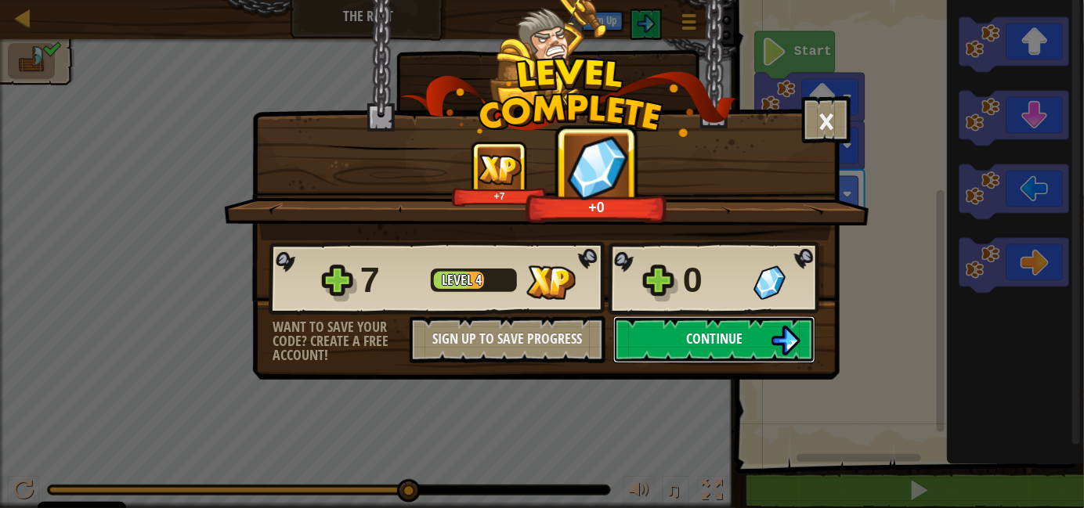
click at [782, 348] on img at bounding box center [786, 341] width 30 height 30
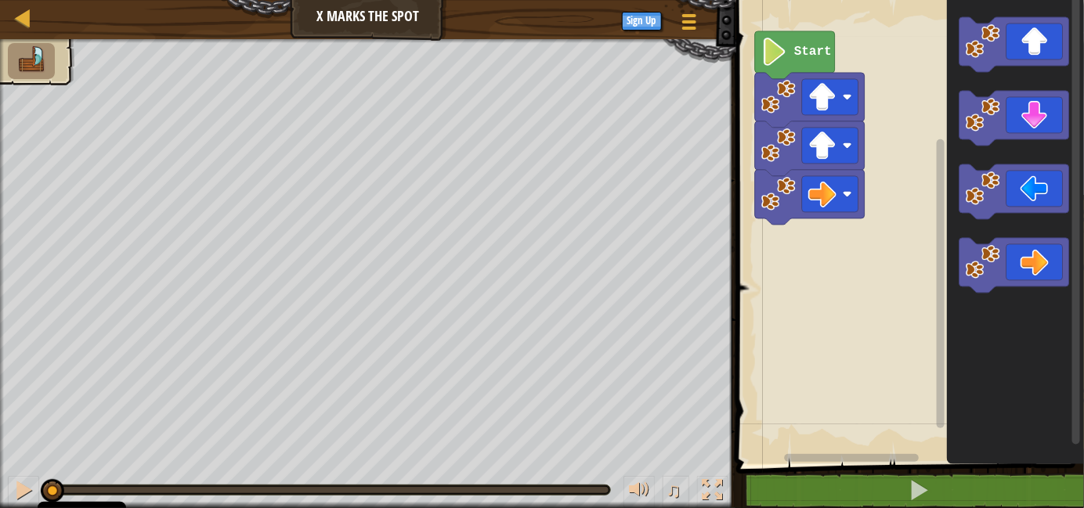
click at [794, 63] on icon "Blockly Workspace" at bounding box center [795, 55] width 80 height 48
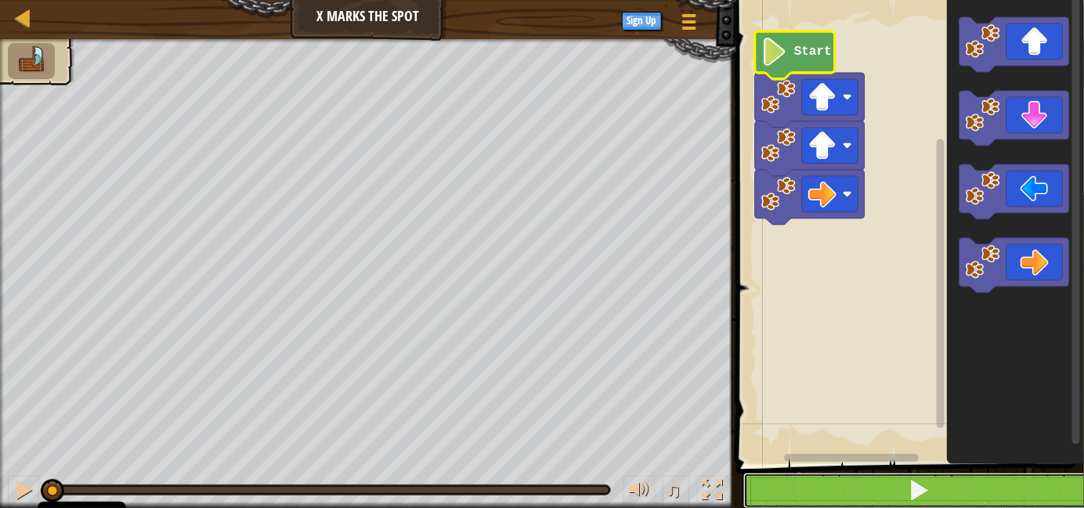
click at [894, 494] on button at bounding box center [920, 491] width 353 height 36
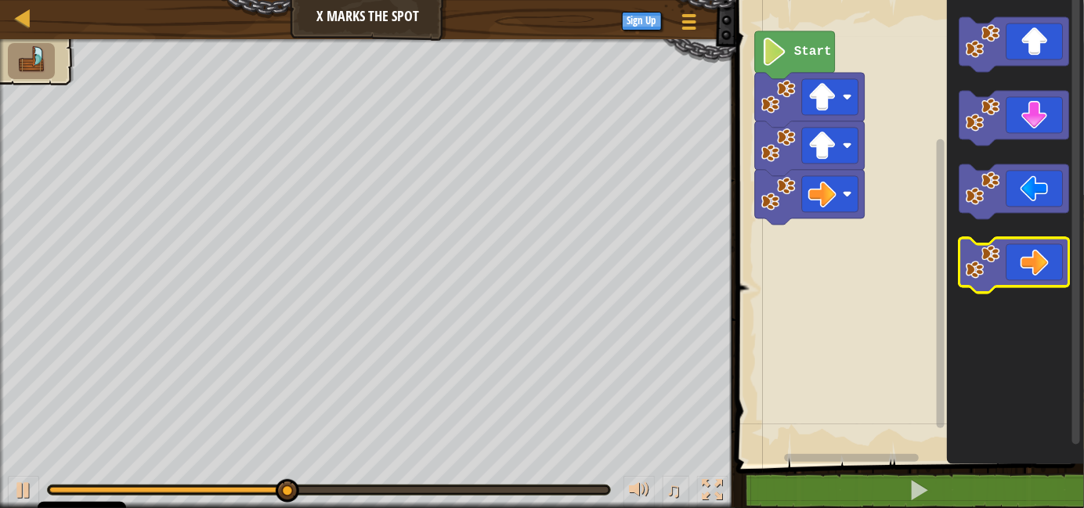
click at [1012, 270] on icon "Blockly Workspace" at bounding box center [1015, 265] width 110 height 55
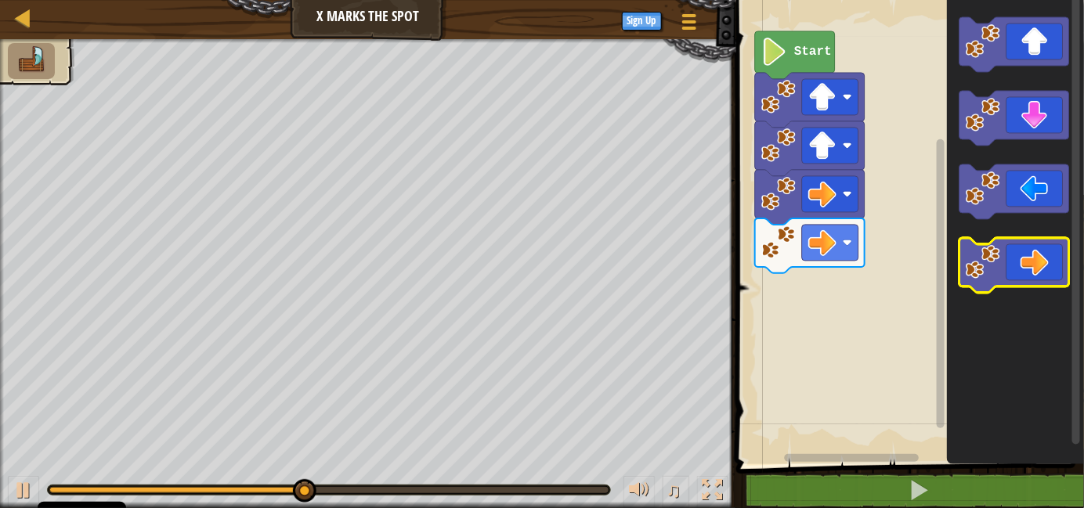
click at [1012, 270] on icon "Blockly Workspace" at bounding box center [1015, 265] width 110 height 55
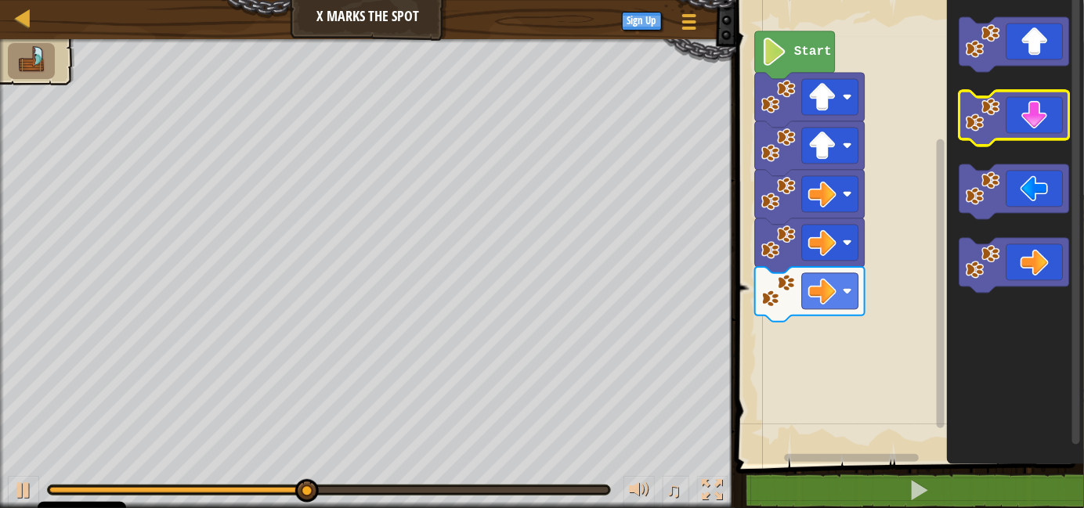
click at [1031, 113] on icon "Blockly Workspace" at bounding box center [1015, 118] width 110 height 55
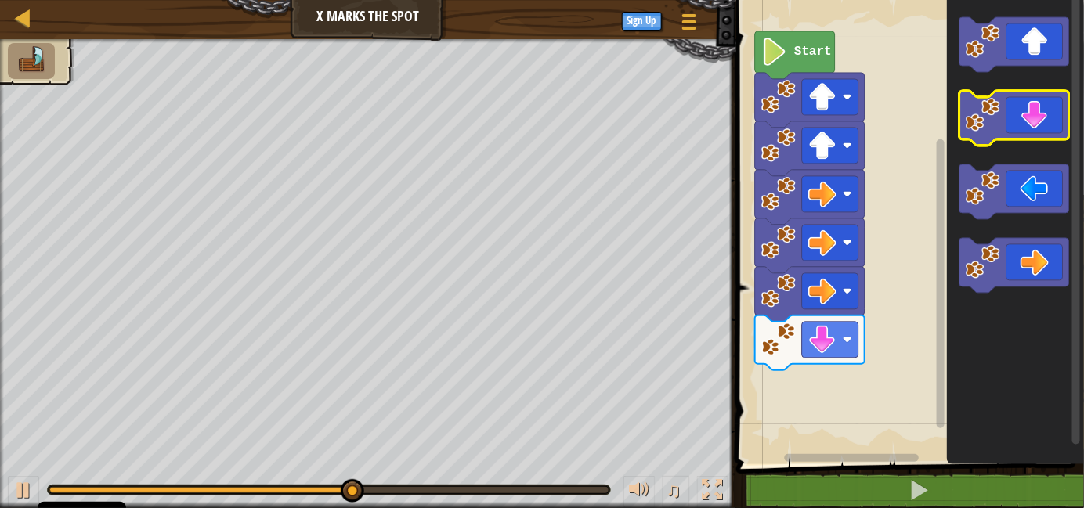
click at [1031, 113] on icon "Blockly Workspace" at bounding box center [1015, 118] width 110 height 55
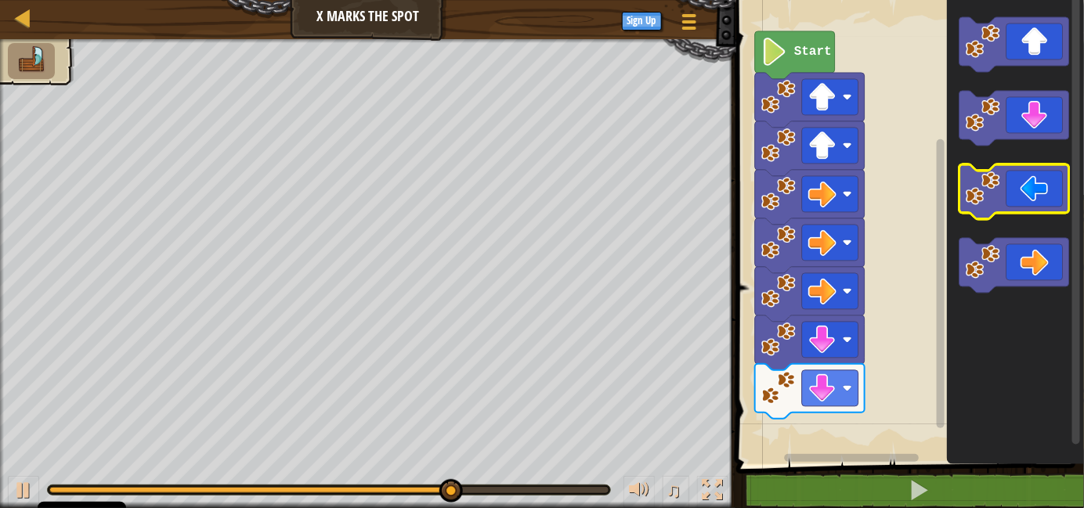
click at [1031, 197] on icon "Blockly Workspace" at bounding box center [1015, 192] width 110 height 55
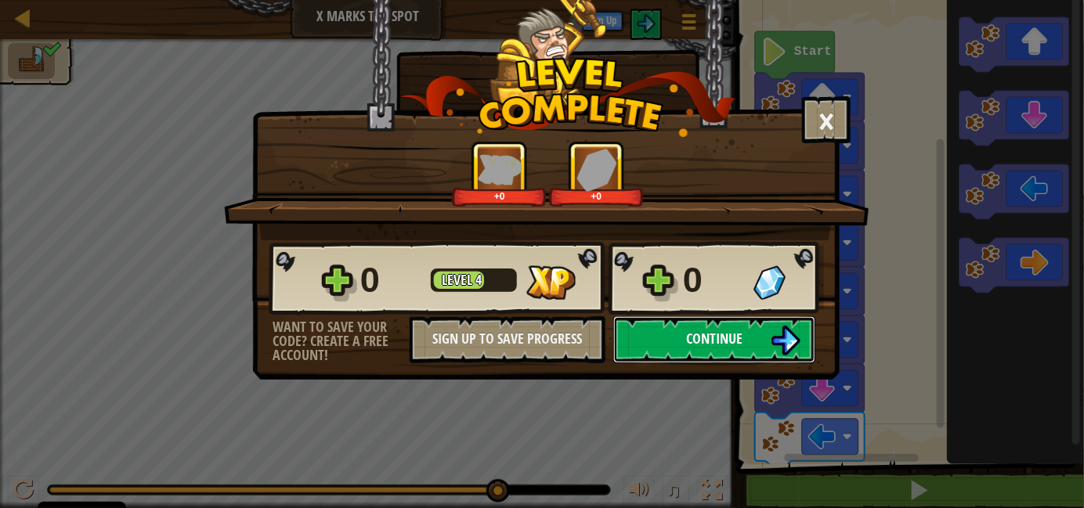
click at [757, 334] on button "Continue" at bounding box center [714, 340] width 202 height 47
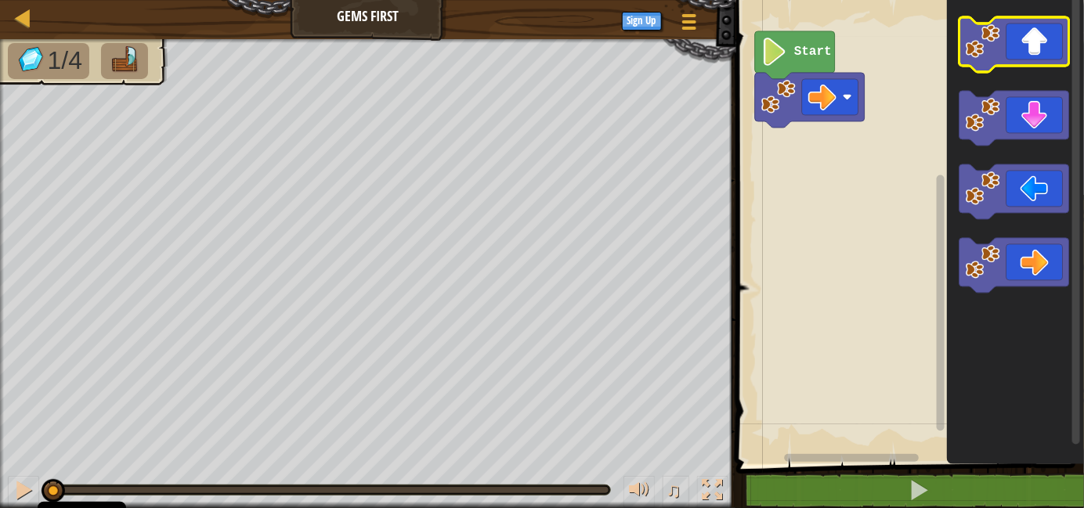
click at [1025, 47] on icon "Blockly Workspace" at bounding box center [1015, 44] width 110 height 55
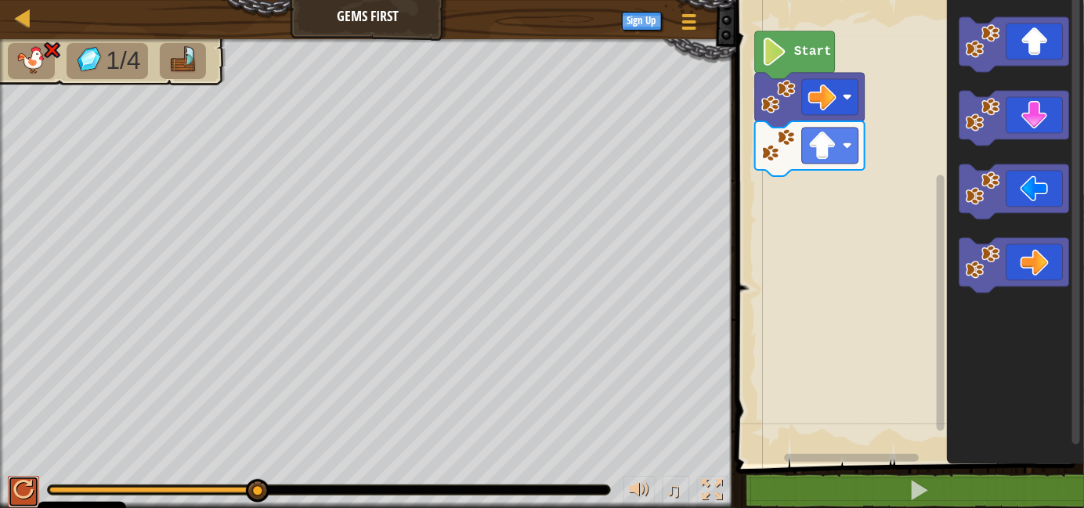
click at [21, 491] on div at bounding box center [23, 490] width 20 height 20
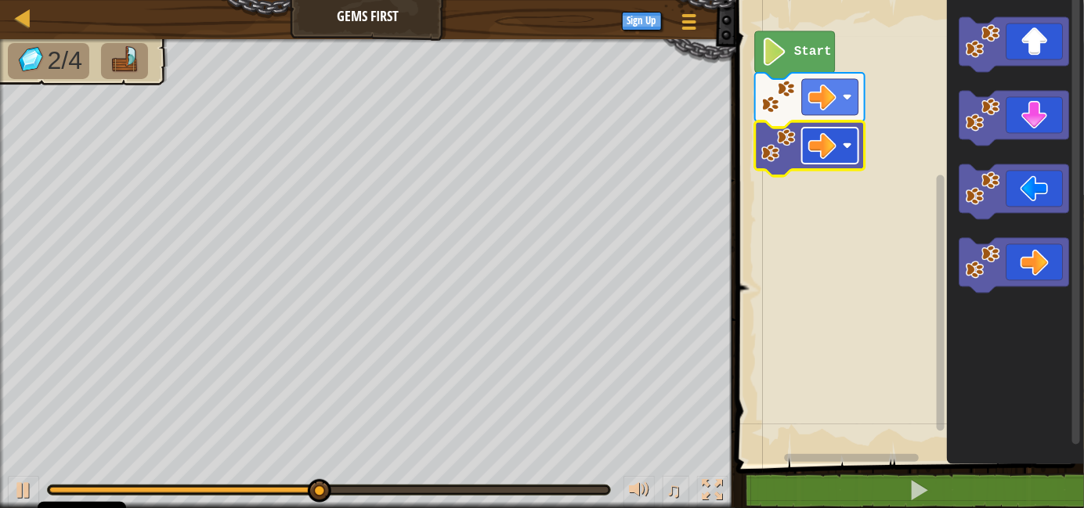
click at [835, 144] on image "Blockly Workspace" at bounding box center [823, 146] width 28 height 28
click at [912, 201] on rect "Blockly Workspace" at bounding box center [908, 228] width 353 height 472
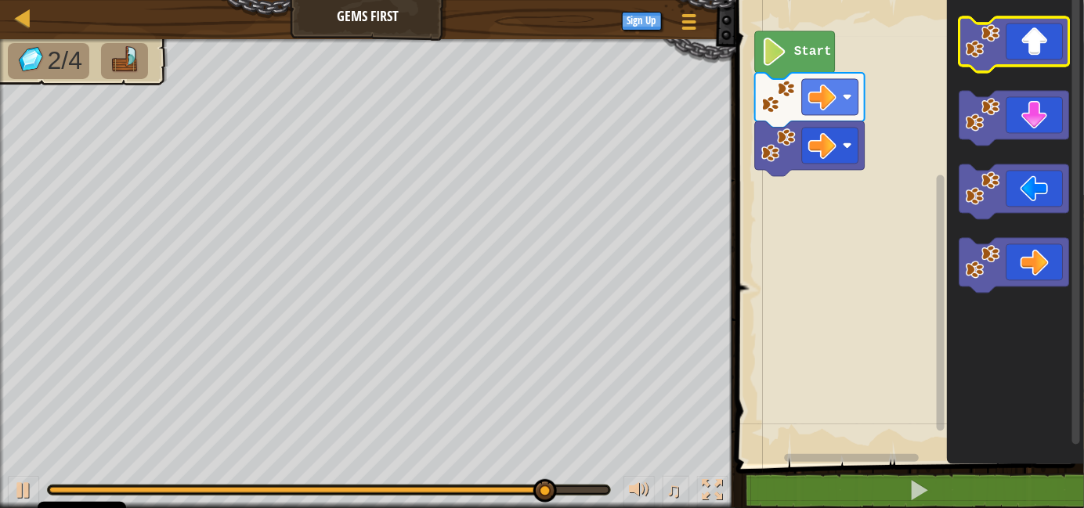
click at [1029, 49] on icon "Blockly Workspace" at bounding box center [1015, 44] width 110 height 55
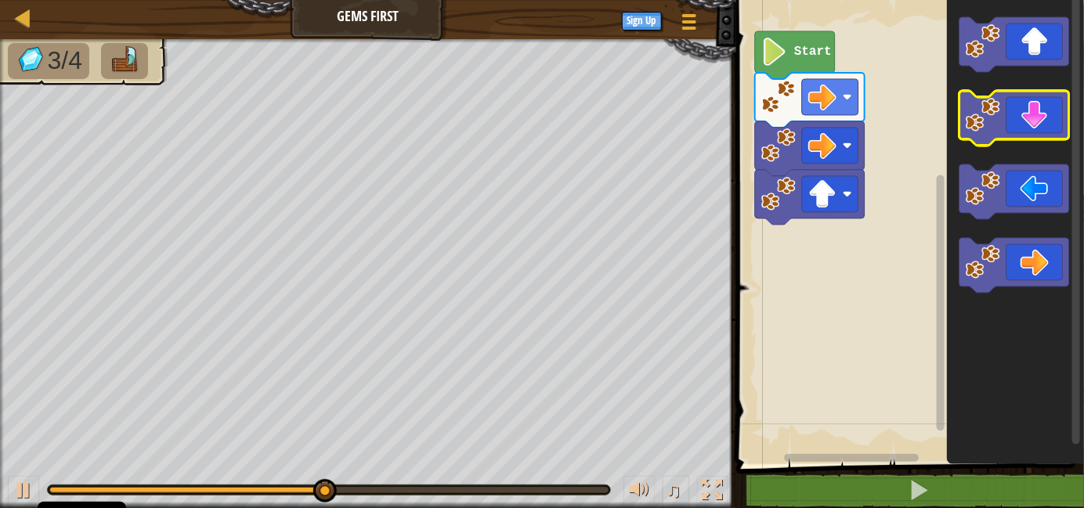
click at [1048, 121] on icon "Blockly Workspace" at bounding box center [1015, 118] width 110 height 55
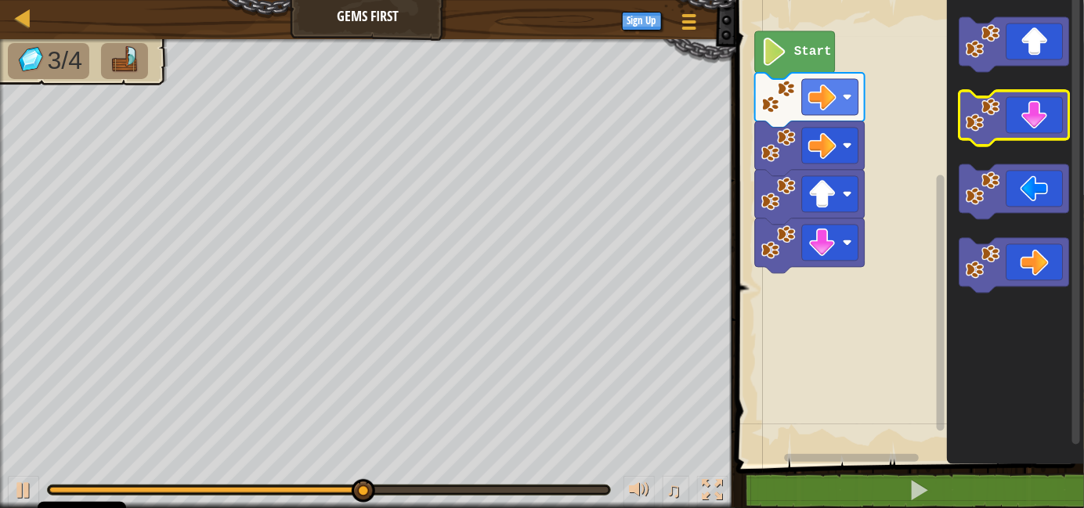
click at [1048, 120] on icon "Blockly Workspace" at bounding box center [1015, 118] width 110 height 55
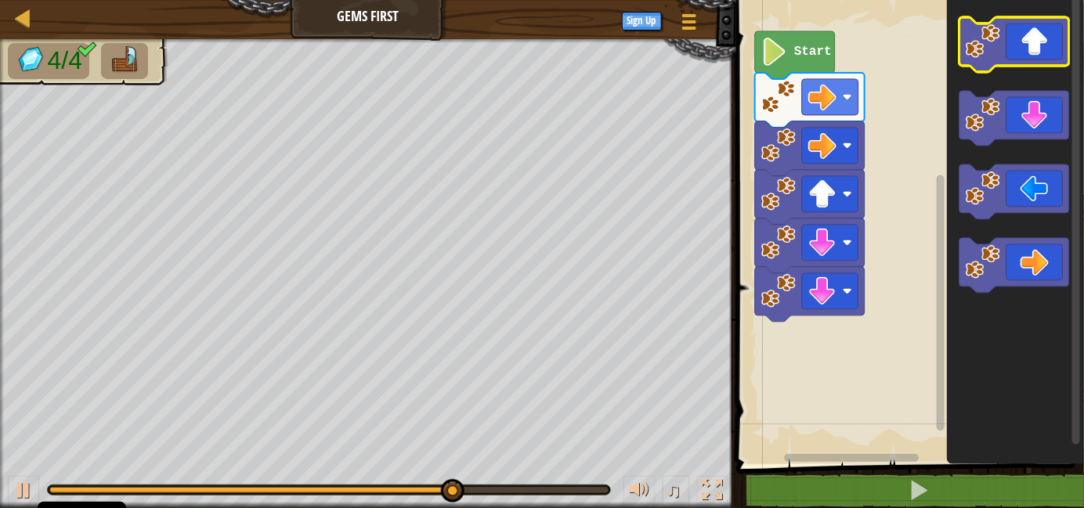
click at [1039, 44] on icon "Blockly Workspace" at bounding box center [1015, 44] width 110 height 55
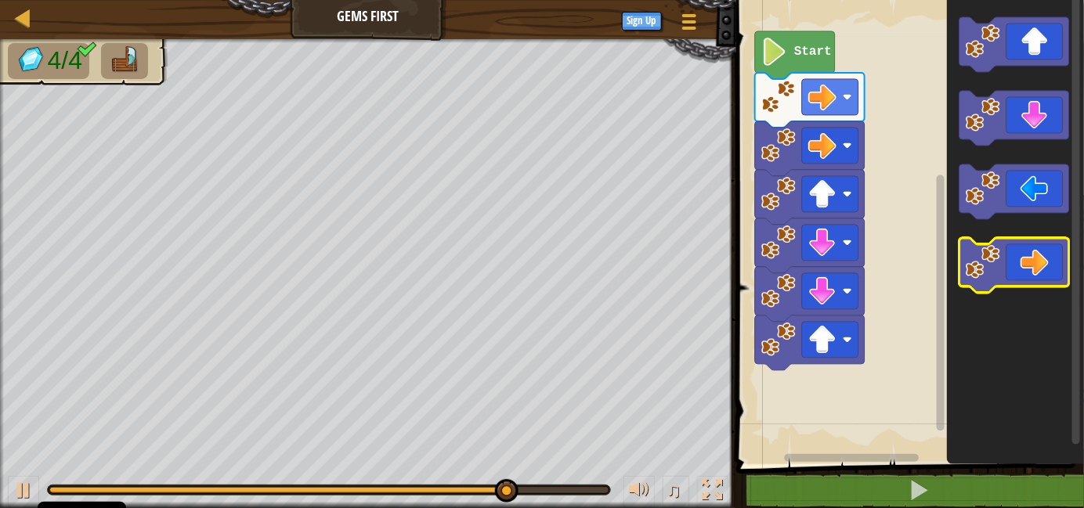
click at [1058, 253] on icon "Blockly Workspace" at bounding box center [1015, 265] width 110 height 55
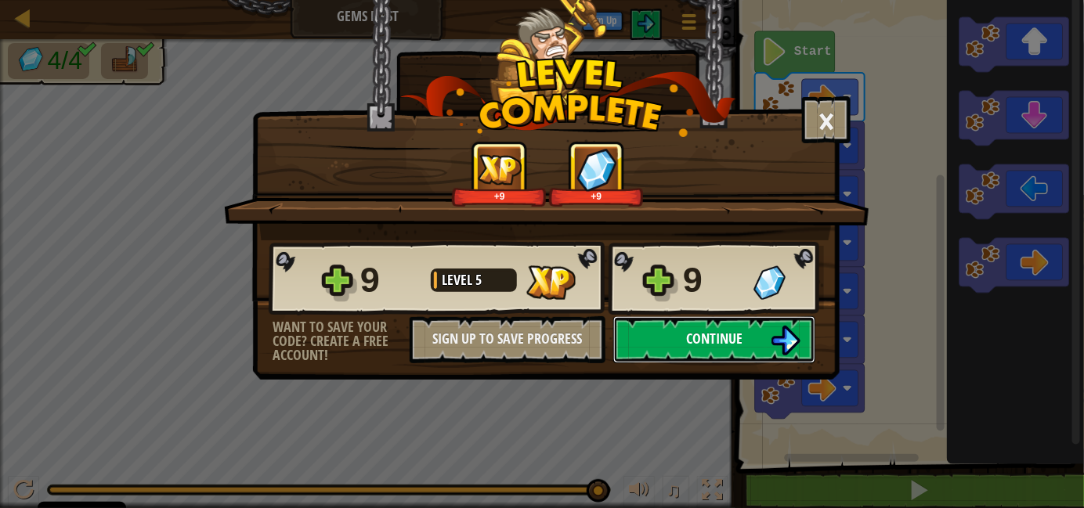
click at [766, 342] on button "Continue" at bounding box center [714, 340] width 202 height 47
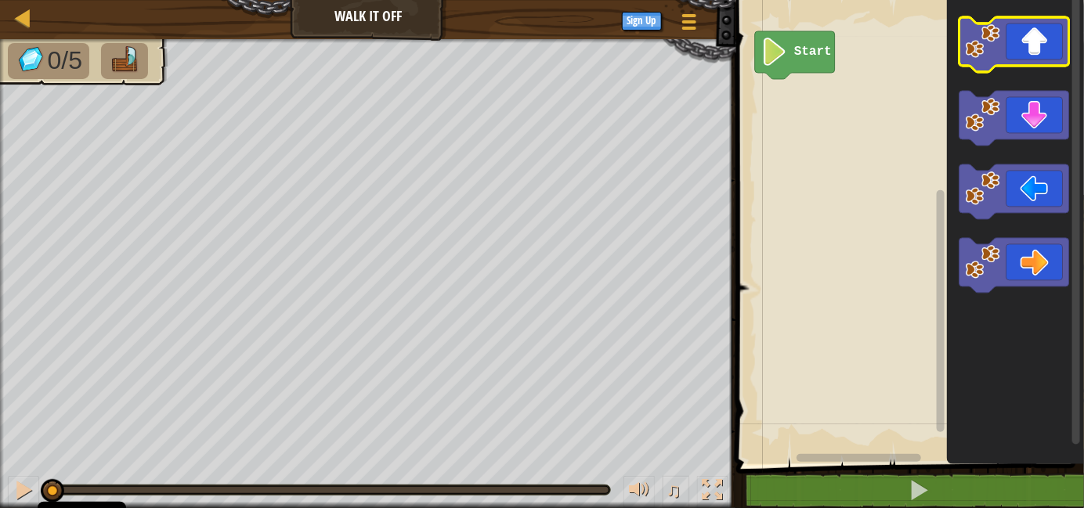
click at [1005, 48] on icon "Blockly Workspace" at bounding box center [1015, 44] width 110 height 55
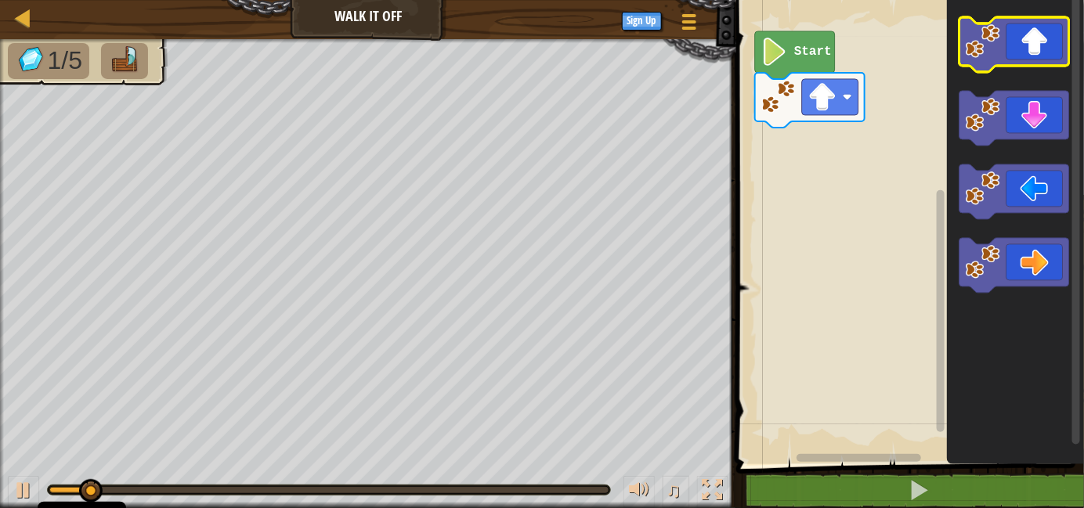
click at [1005, 48] on icon "Blockly Workspace" at bounding box center [1015, 44] width 110 height 55
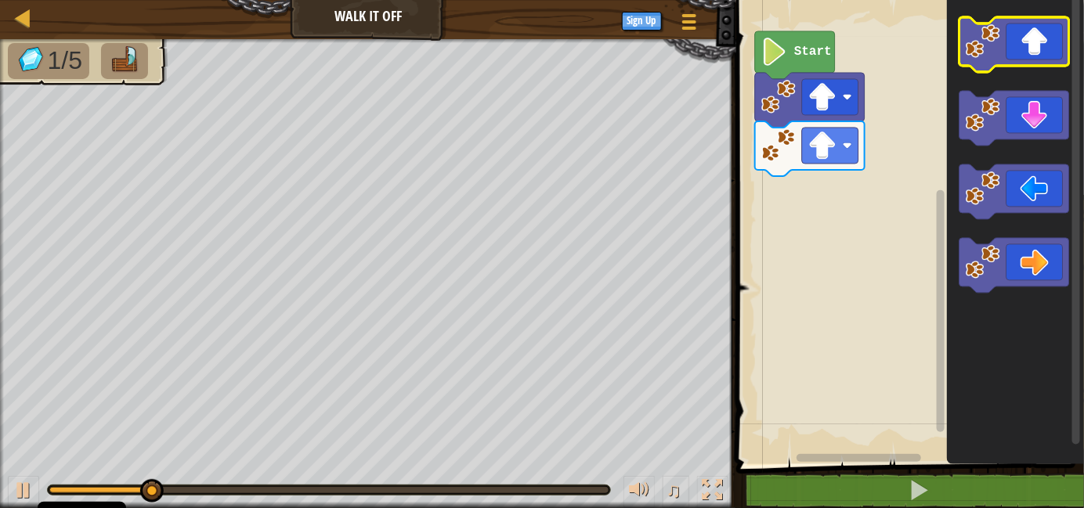
click at [1005, 48] on icon "Blockly Workspace" at bounding box center [1015, 44] width 110 height 55
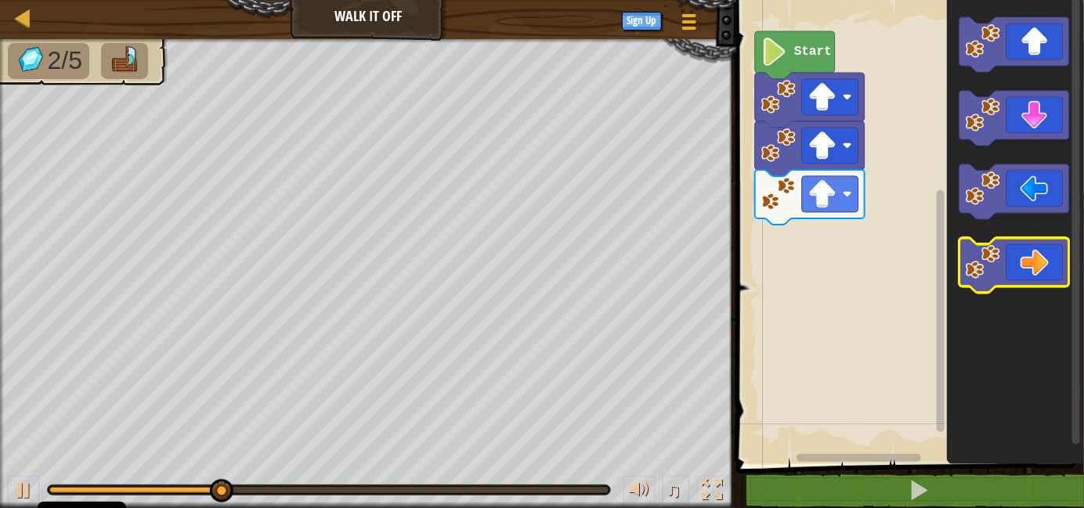
click at [1035, 279] on icon "Blockly Workspace" at bounding box center [1015, 265] width 110 height 55
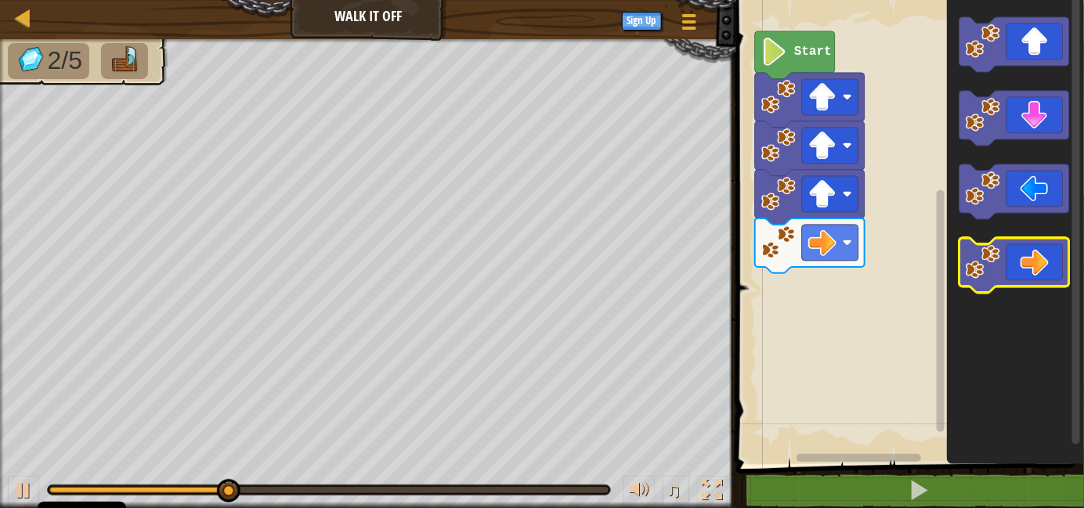
click at [1035, 279] on icon "Blockly Workspace" at bounding box center [1015, 265] width 110 height 55
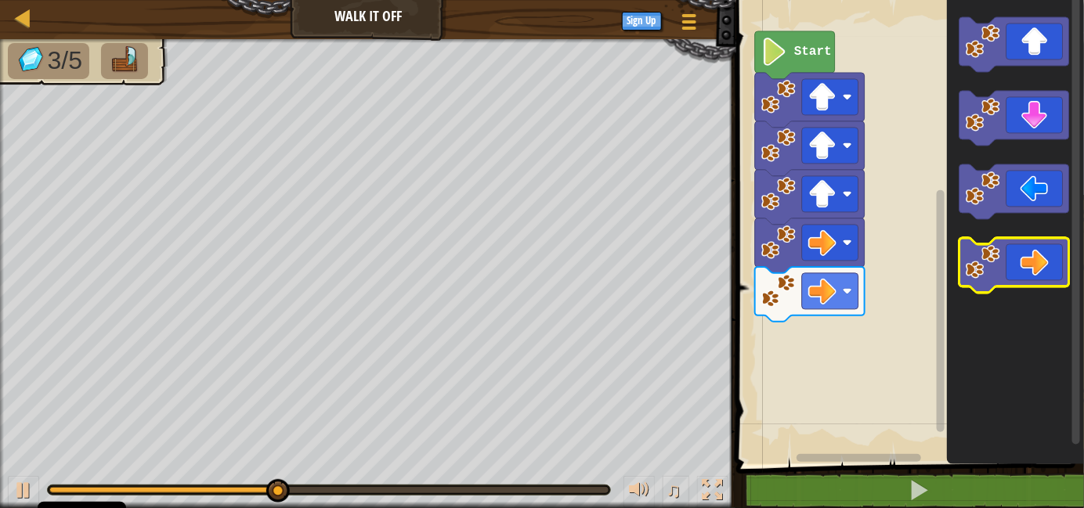
click at [1035, 279] on icon "Blockly Workspace" at bounding box center [1015, 265] width 110 height 55
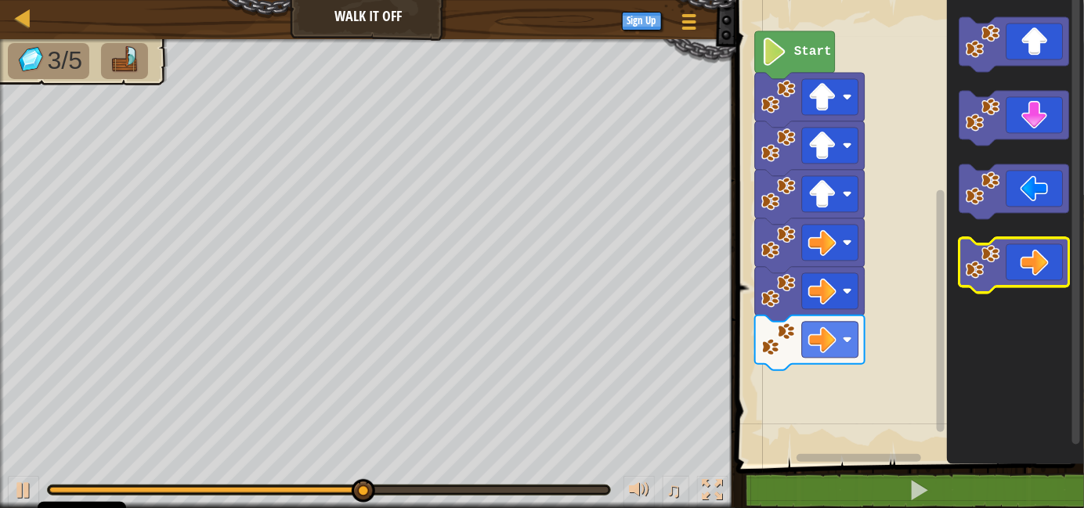
click at [1035, 279] on icon "Blockly Workspace" at bounding box center [1015, 265] width 110 height 55
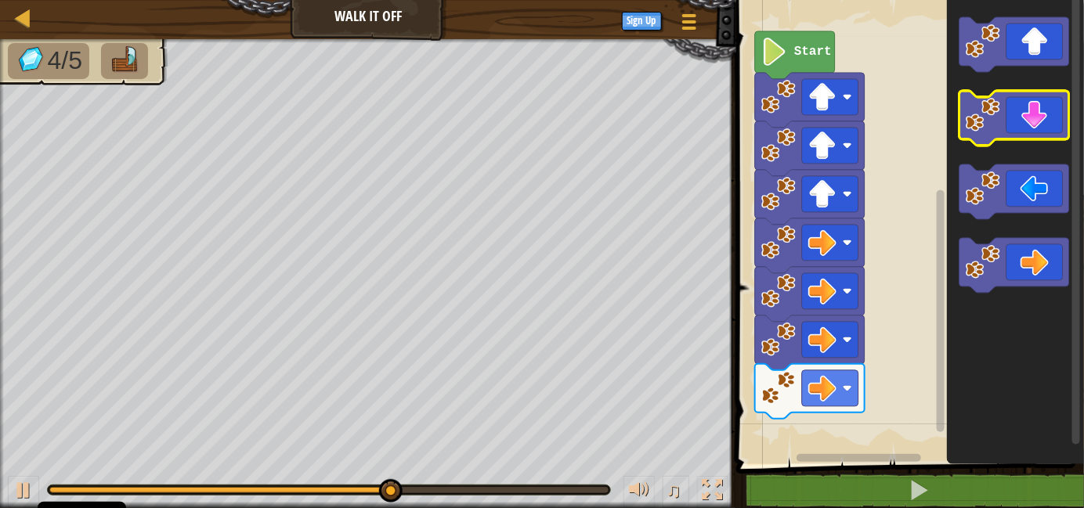
click at [1036, 123] on icon "Blockly Workspace" at bounding box center [1015, 118] width 110 height 55
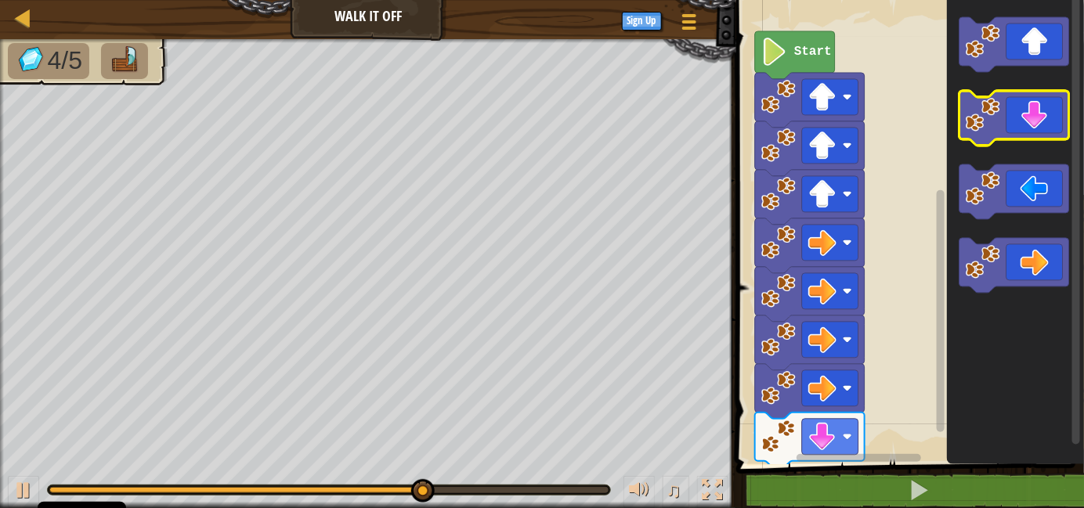
click at [1036, 123] on icon "Blockly Workspace" at bounding box center [1015, 118] width 110 height 55
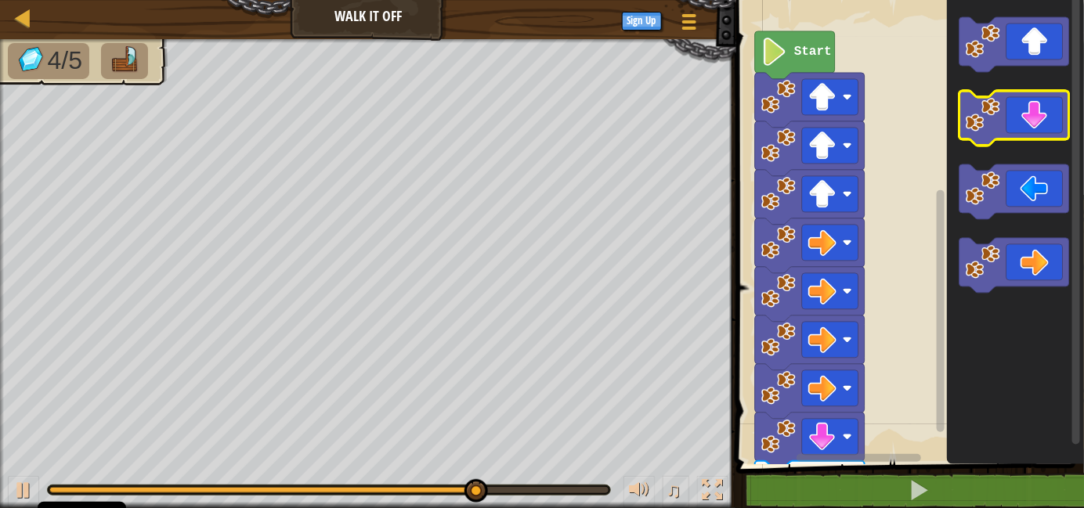
click at [1036, 123] on icon "Blockly Workspace" at bounding box center [1015, 118] width 110 height 55
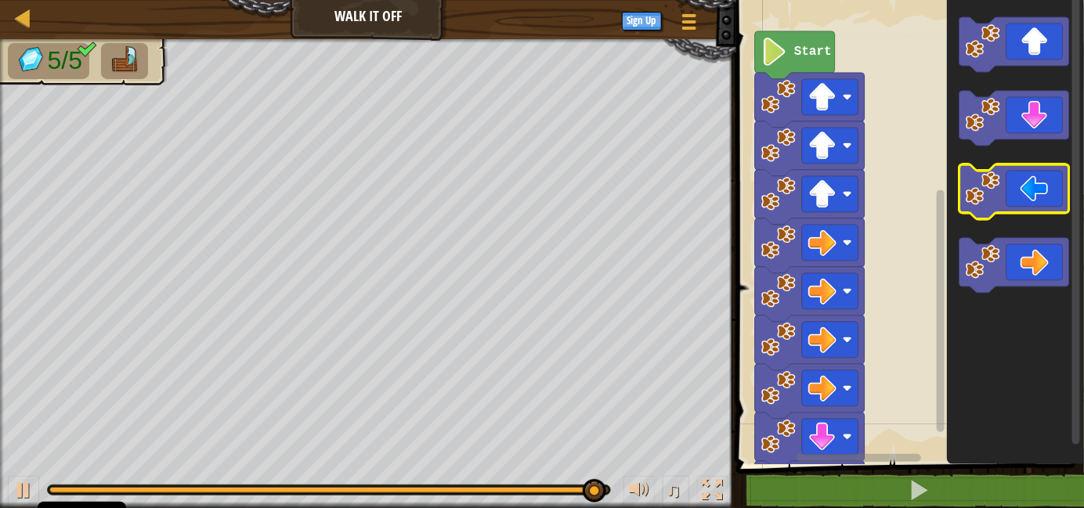
click at [1038, 195] on icon "Blockly Workspace" at bounding box center [1015, 192] width 110 height 55
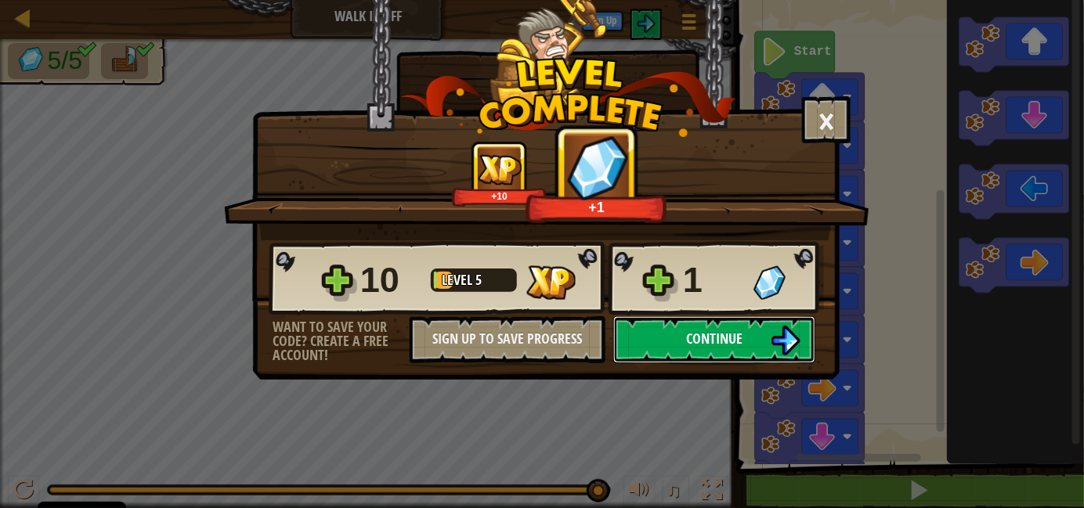
click at [775, 337] on img at bounding box center [786, 341] width 30 height 30
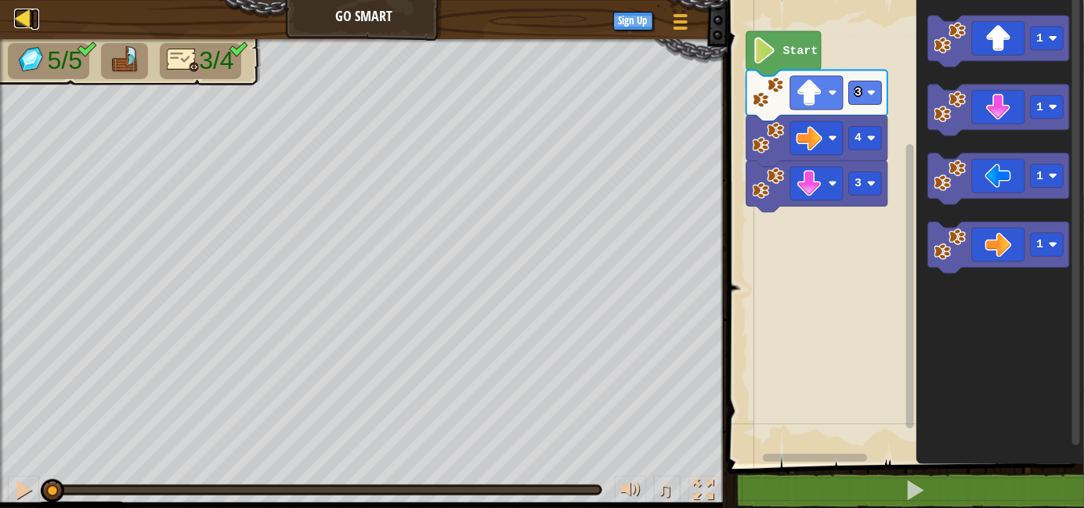
click at [23, 21] on div at bounding box center [24, 19] width 20 height 20
